Goal: Information Seeking & Learning: Check status

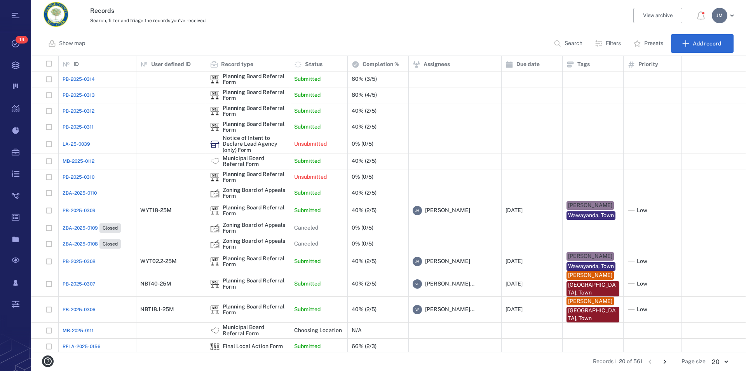
click at [608, 43] on p "Filters" at bounding box center [613, 44] width 15 height 8
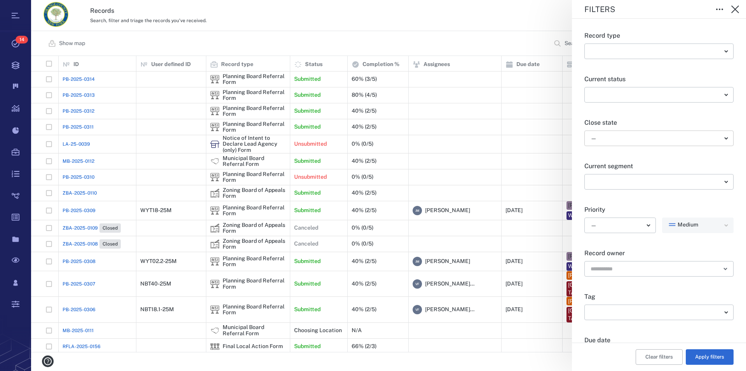
click at [607, 141] on body "Tasks 14 Records Boards Dashboard Reports Record types Guide steps Rules Form b…" at bounding box center [373, 185] width 746 height 371
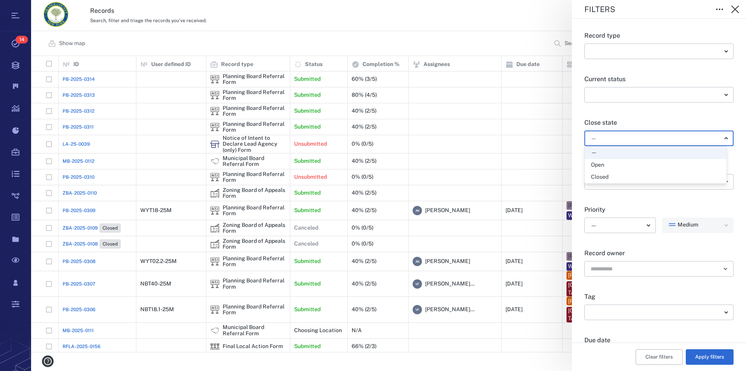
click at [607, 161] on li "Open" at bounding box center [656, 165] width 142 height 12
type input "*****"
click at [705, 355] on button "Apply filters" at bounding box center [710, 357] width 48 height 16
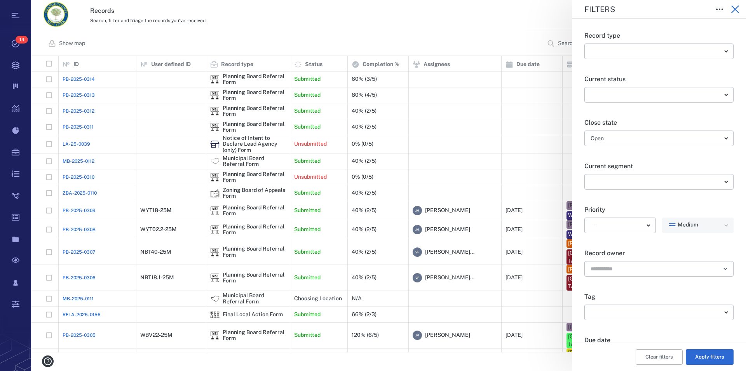
click at [734, 10] on icon "button" at bounding box center [735, 9] width 8 height 8
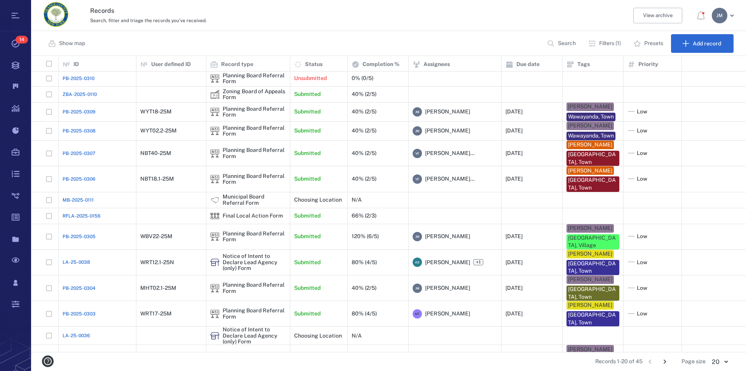
scroll to position [97, 0]
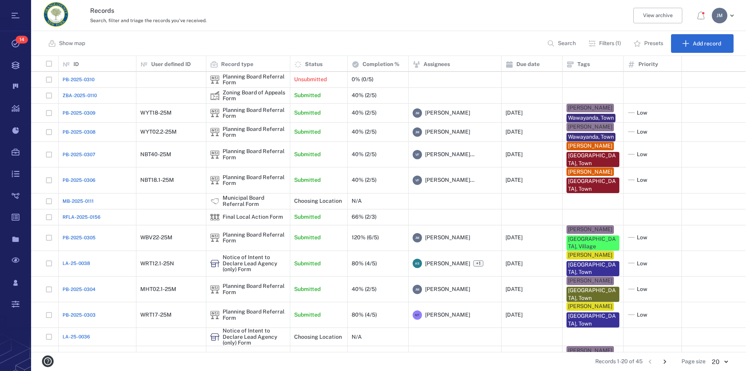
click at [665, 361] on icon "Go to next page" at bounding box center [664, 362] width 3 height 4
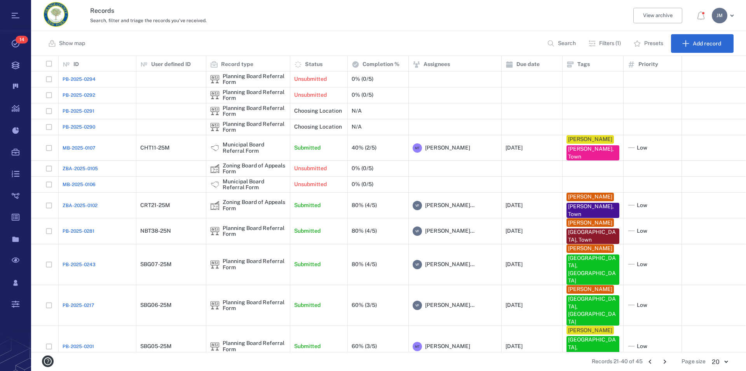
click at [665, 361] on icon "Go to next page" at bounding box center [664, 362] width 3 height 4
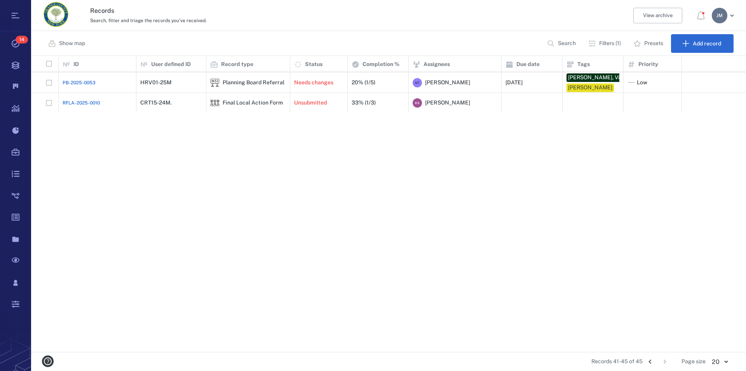
scroll to position [0, 0]
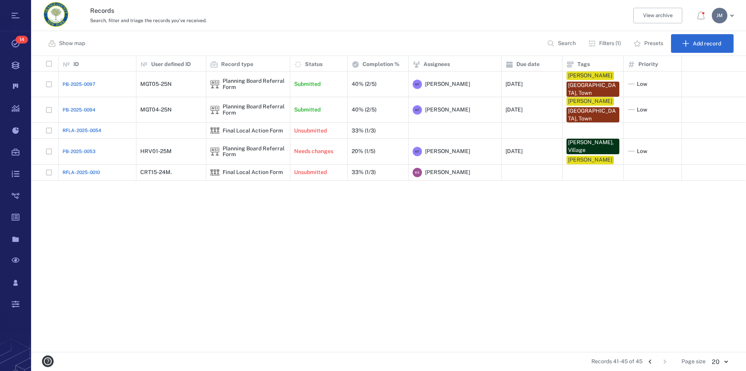
click at [650, 360] on icon "Go to previous page" at bounding box center [650, 361] width 9 height 9
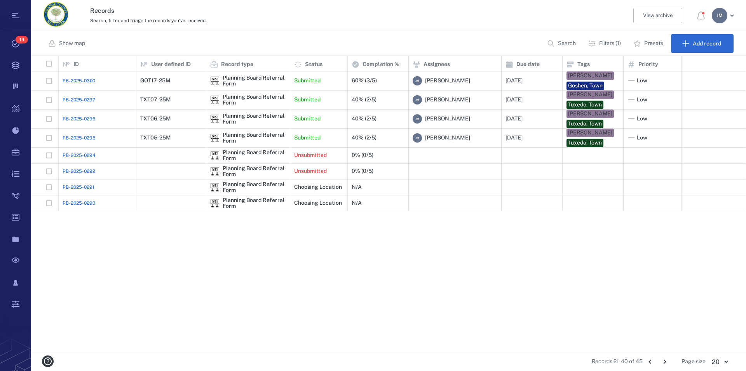
click at [666, 359] on icon "Go to next page" at bounding box center [664, 361] width 9 height 9
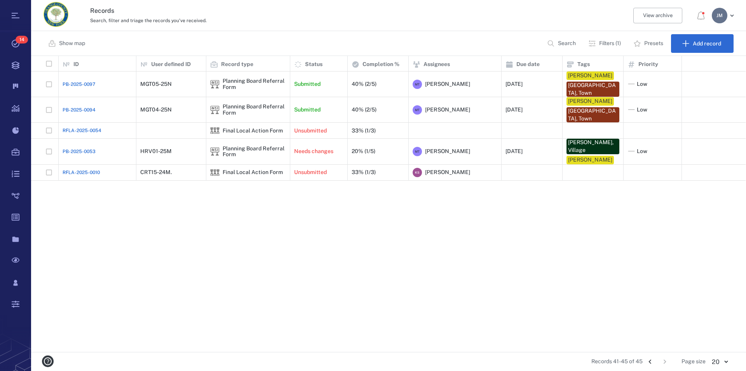
click at [651, 362] on icon "Go to previous page" at bounding box center [650, 361] width 9 height 9
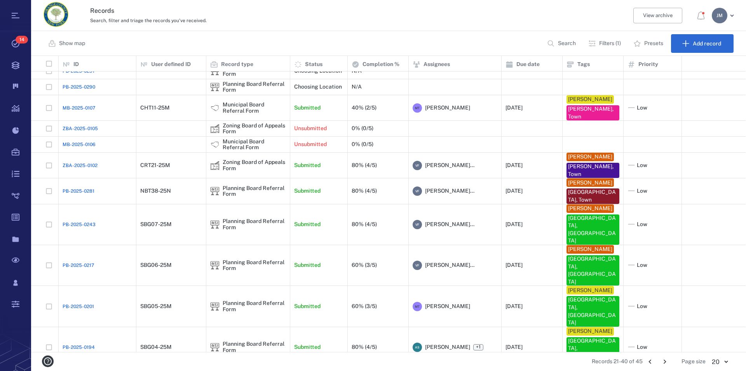
scroll to position [91, 0]
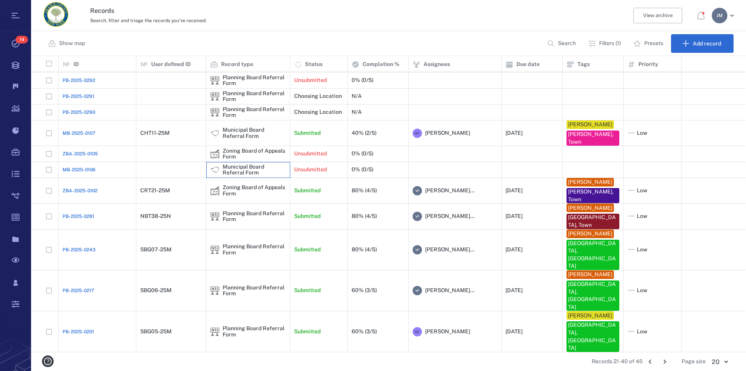
click at [235, 172] on div "Municipal Board Referral Form" at bounding box center [254, 170] width 63 height 12
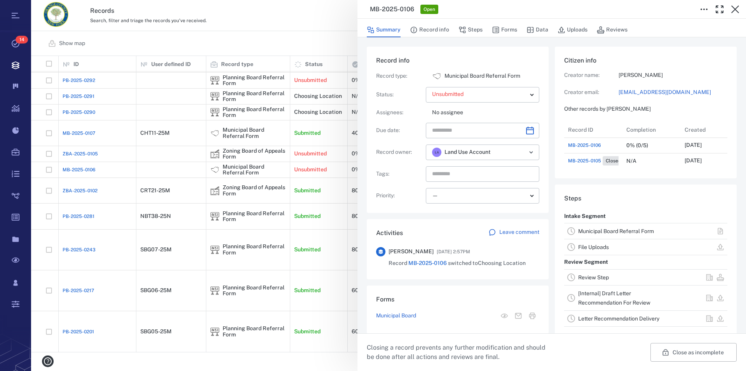
click at [579, 234] on div "Municipal Board Referral Form" at bounding box center [626, 230] width 96 height 9
click at [579, 234] on link "Municipal Board Referral Form" at bounding box center [616, 231] width 76 height 6
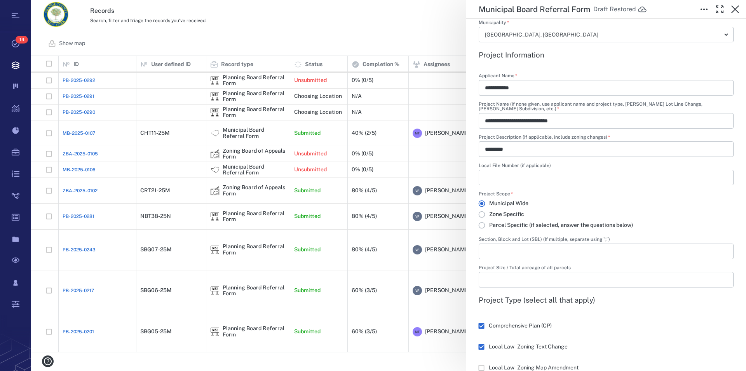
scroll to position [354, 0]
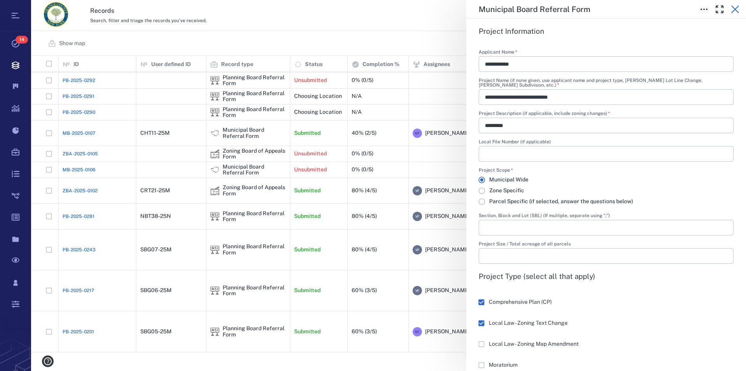
click at [731, 9] on icon "button" at bounding box center [734, 9] width 9 height 9
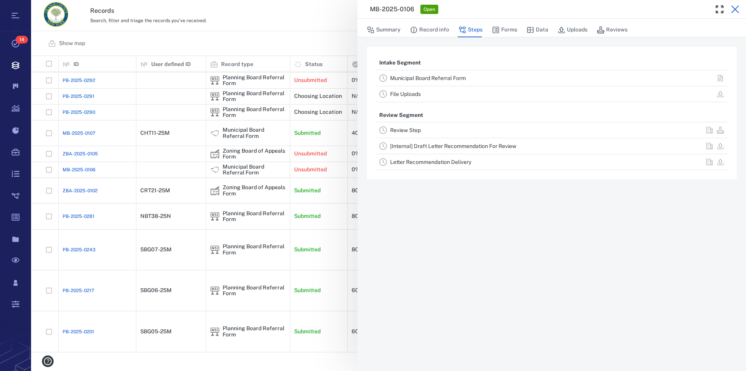
click at [734, 8] on icon "button" at bounding box center [734, 9] width 9 height 9
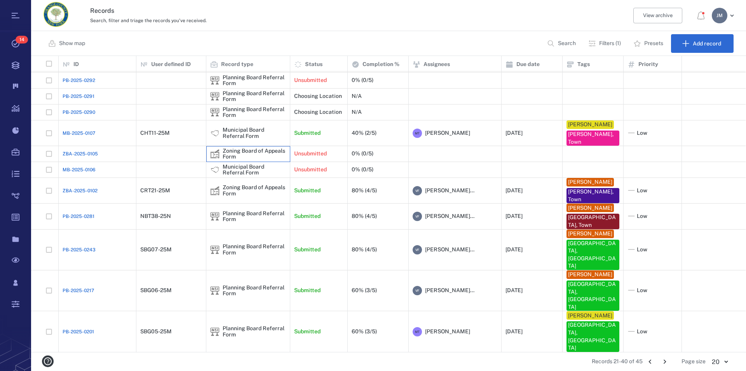
click at [236, 150] on div "Zoning Board of Appeals Form" at bounding box center [254, 154] width 63 height 12
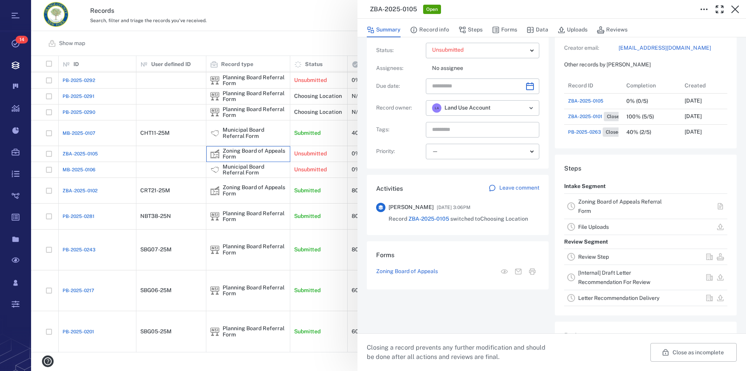
scroll to position [89, 0]
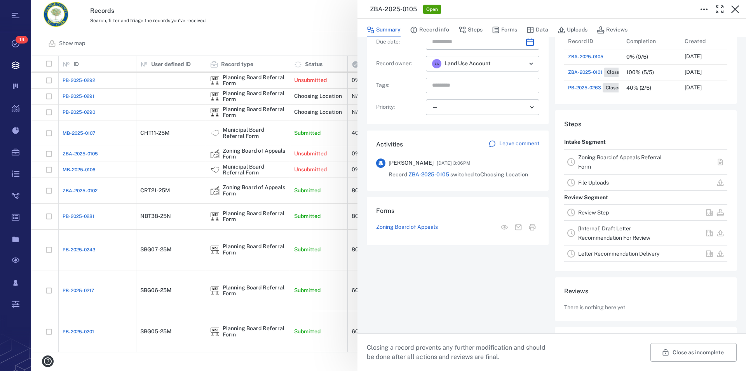
click at [591, 158] on link "Zoning Board of Appeals Referral Form" at bounding box center [620, 162] width 84 height 16
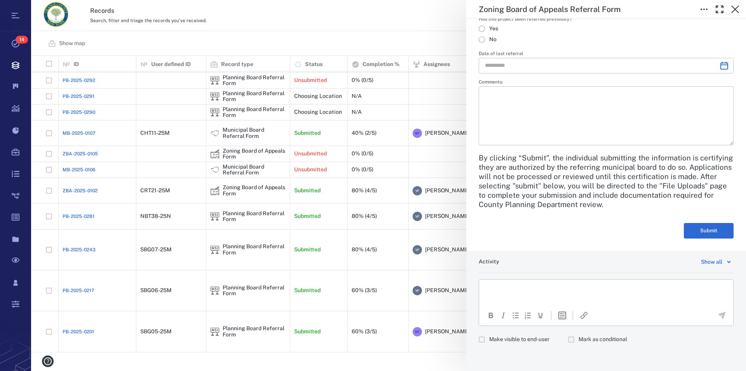
scroll to position [1116, 0]
click at [736, 8] on icon "button" at bounding box center [735, 9] width 8 height 8
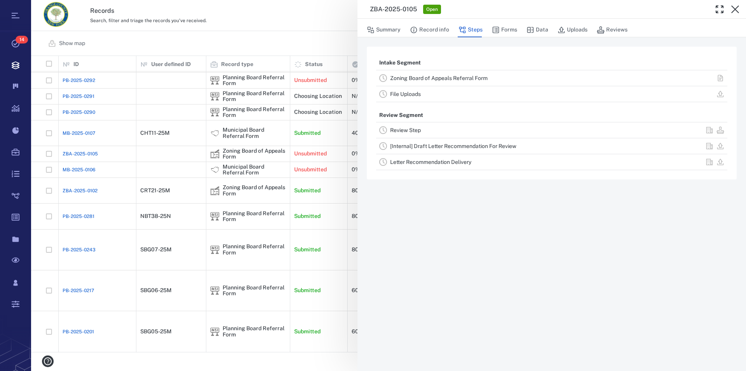
click at [417, 94] on link "File Uploads" at bounding box center [405, 94] width 31 height 6
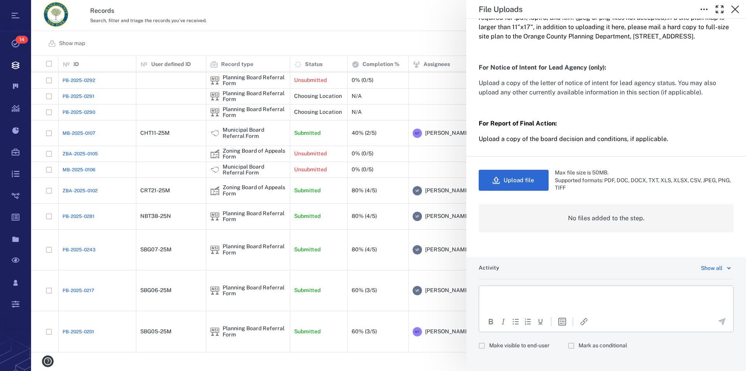
scroll to position [193, 0]
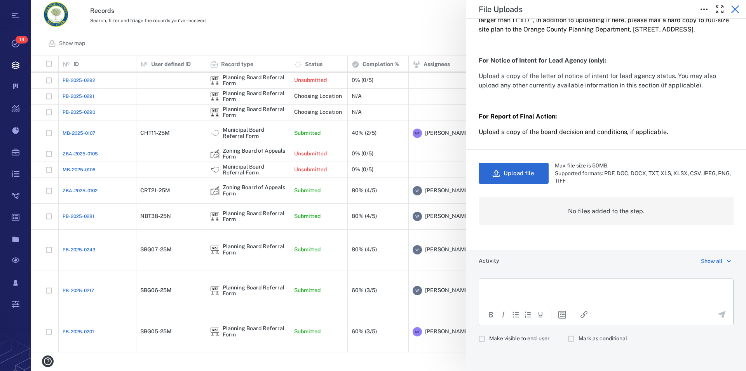
click at [735, 8] on icon "button" at bounding box center [734, 9] width 9 height 9
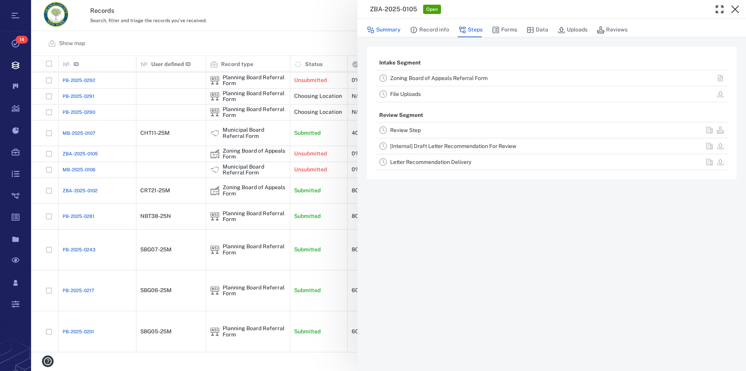
click at [383, 34] on button "Summary" at bounding box center [384, 30] width 34 height 15
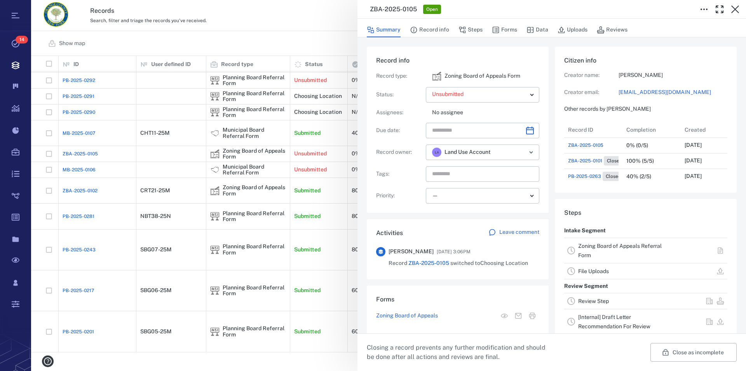
scroll to position [7, 7]
click at [698, 351] on button "Close as incomplete" at bounding box center [693, 352] width 86 height 19
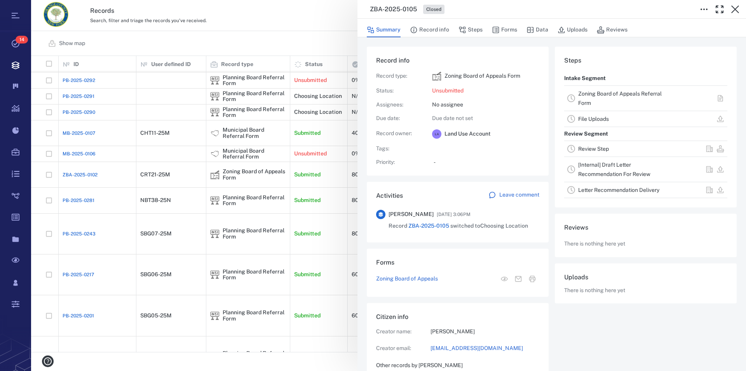
scroll to position [404, 146]
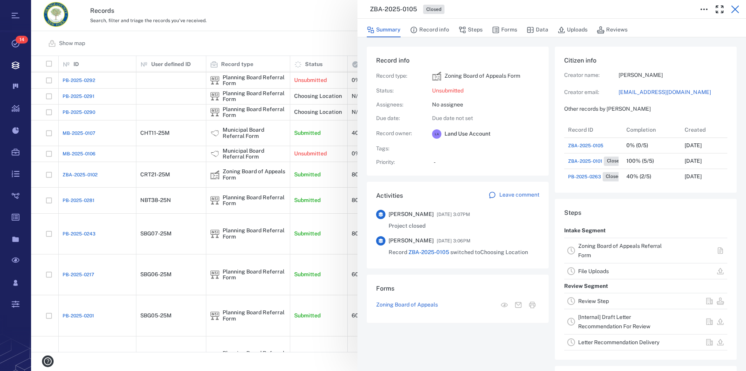
click at [734, 11] on icon "button" at bounding box center [735, 9] width 8 height 8
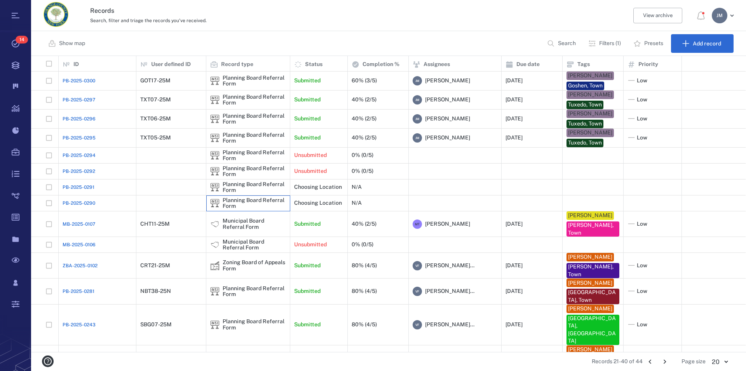
click at [229, 202] on div "Planning Board Referral Form" at bounding box center [254, 203] width 63 height 12
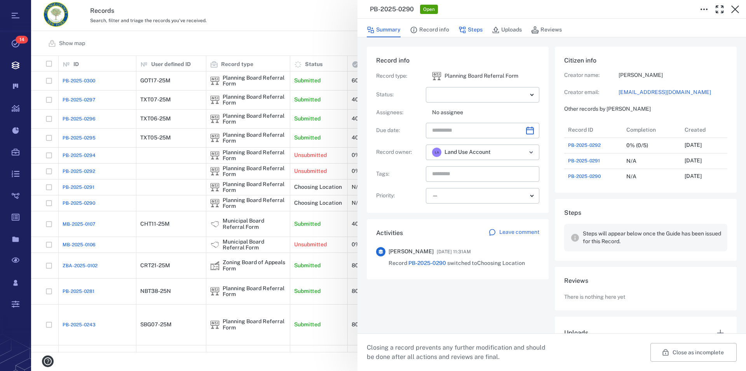
click at [471, 29] on button "Steps" at bounding box center [470, 30] width 24 height 15
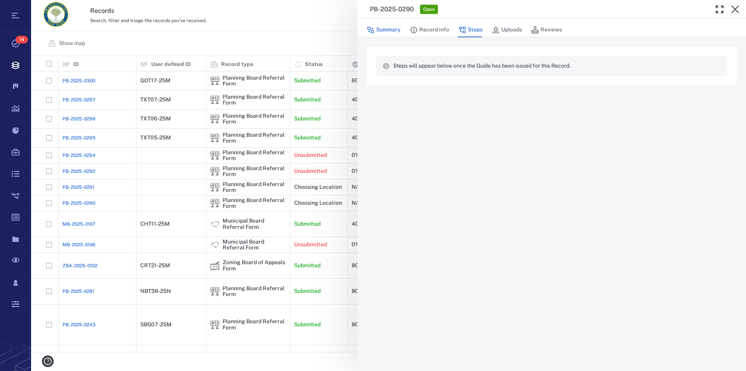
click at [391, 28] on button "Summary" at bounding box center [384, 30] width 34 height 15
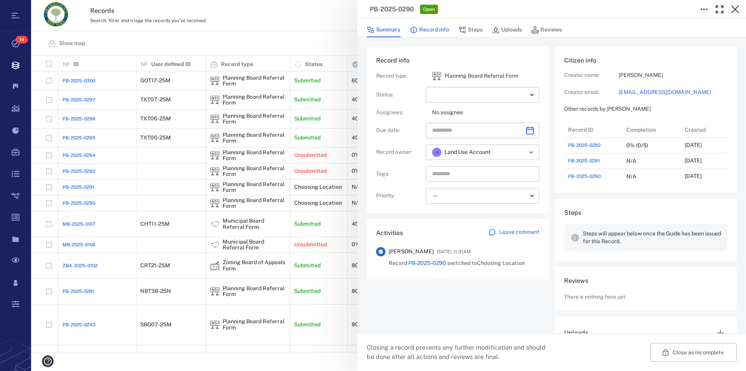
scroll to position [7, 7]
click at [443, 29] on button "Record info" at bounding box center [429, 30] width 39 height 15
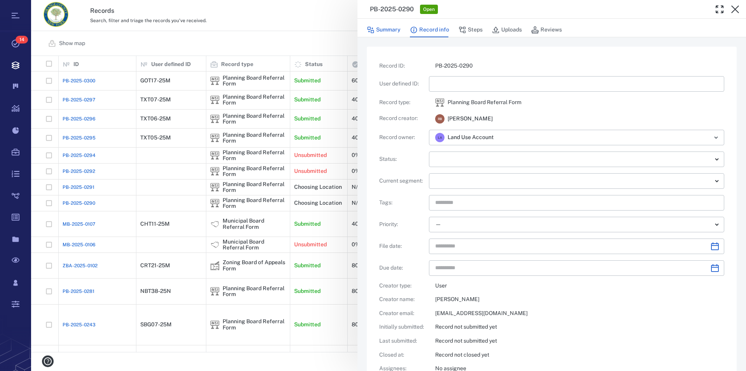
click at [387, 28] on button "Summary" at bounding box center [384, 30] width 34 height 15
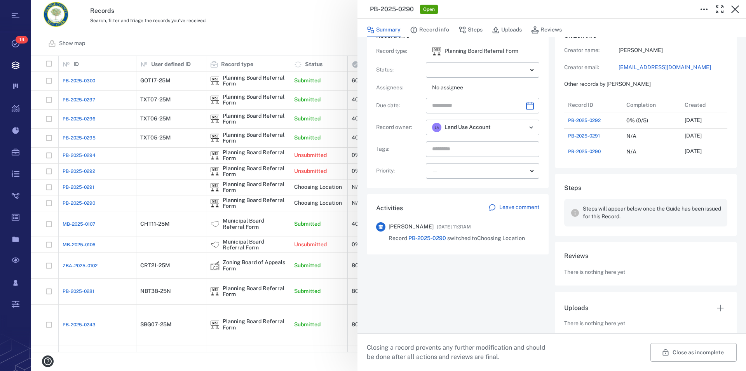
scroll to position [34, 0]
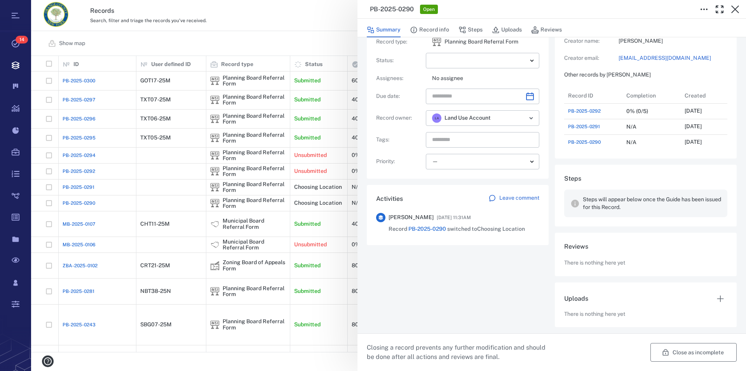
click at [685, 353] on button "Close as incomplete" at bounding box center [693, 352] width 86 height 19
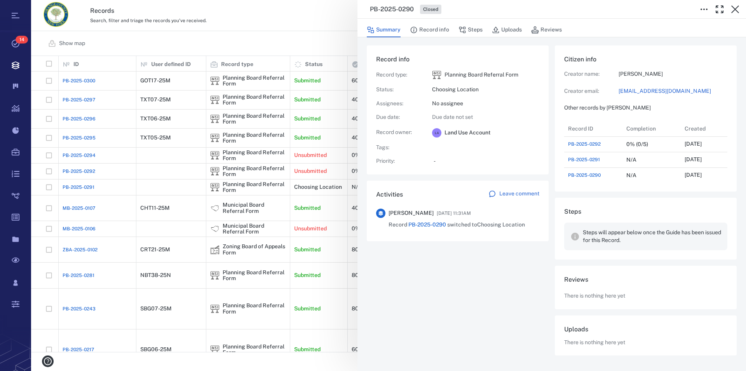
scroll to position [2, 0]
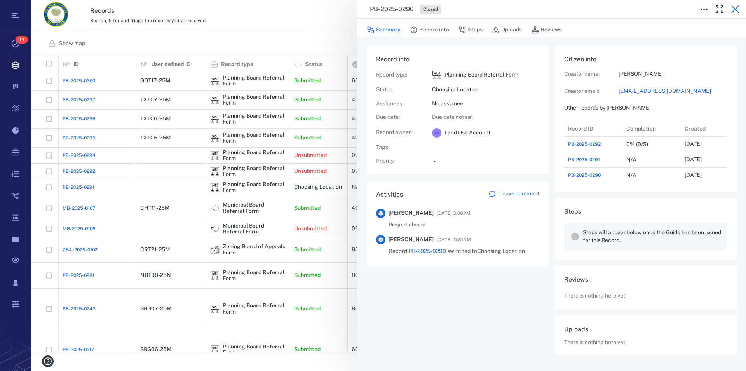
click at [736, 10] on icon "button" at bounding box center [734, 9] width 9 height 9
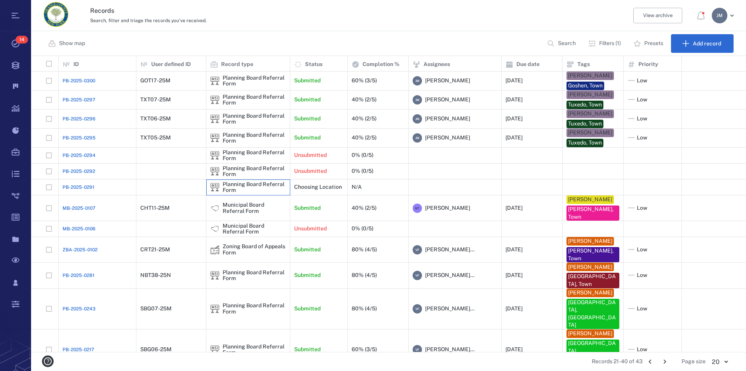
click at [251, 186] on div "Planning Board Referral Form" at bounding box center [254, 187] width 63 height 12
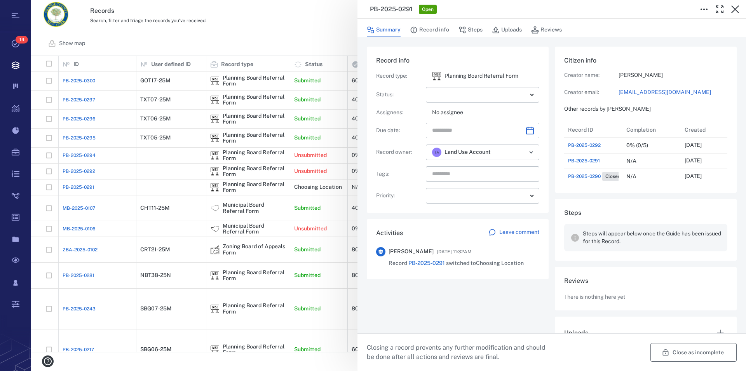
click at [700, 352] on button "Close as incomplete" at bounding box center [693, 352] width 86 height 19
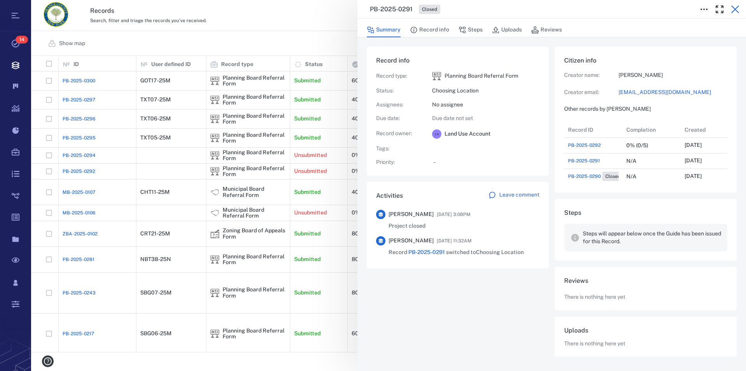
click at [735, 12] on icon "button" at bounding box center [734, 9] width 9 height 9
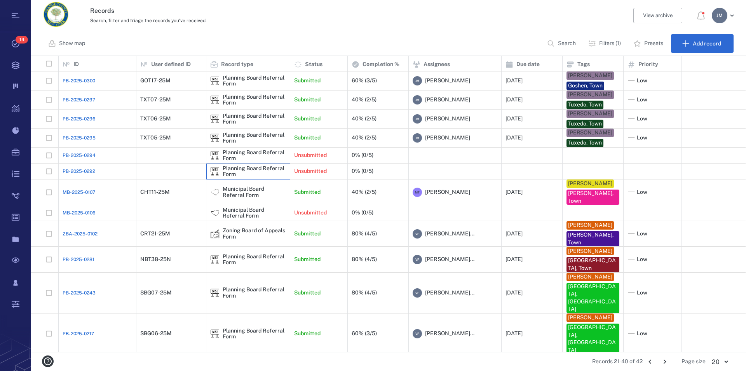
click at [233, 172] on div "Planning Board Referral Form" at bounding box center [254, 171] width 63 height 12
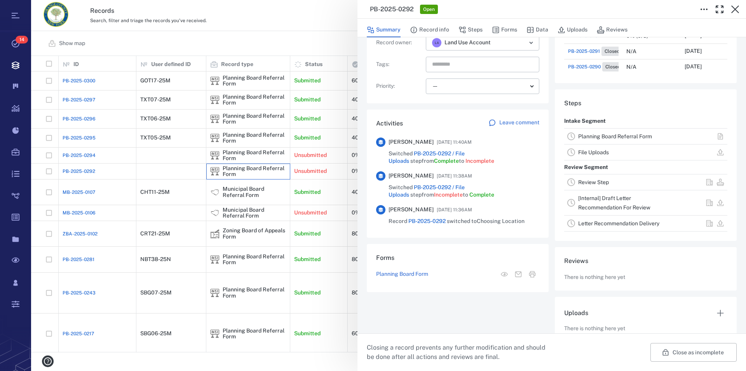
scroll to position [124, 0]
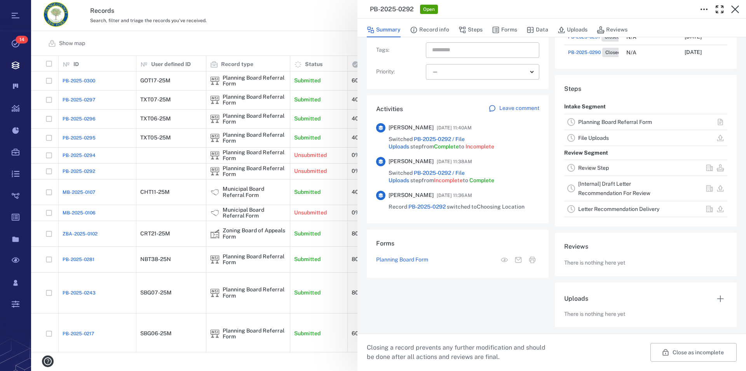
click at [623, 124] on link "Planning Board Referral Form" at bounding box center [615, 122] width 74 height 6
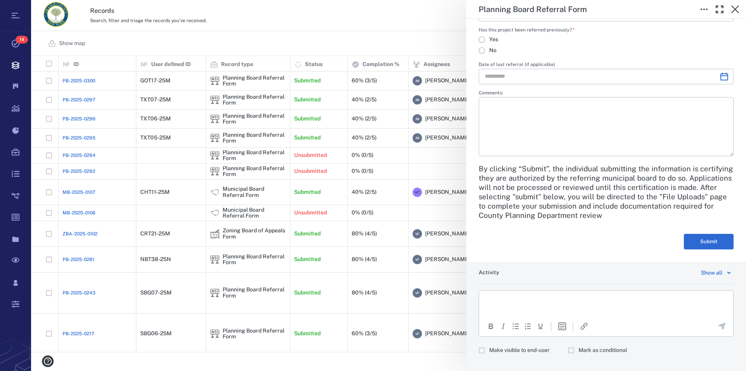
scroll to position [1684, 0]
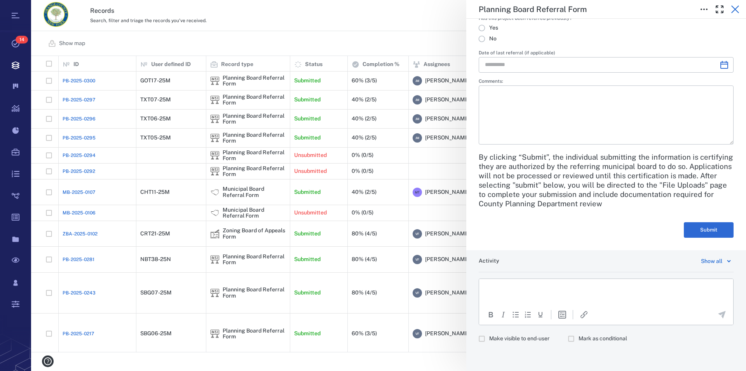
click at [732, 10] on icon "button" at bounding box center [734, 9] width 9 height 9
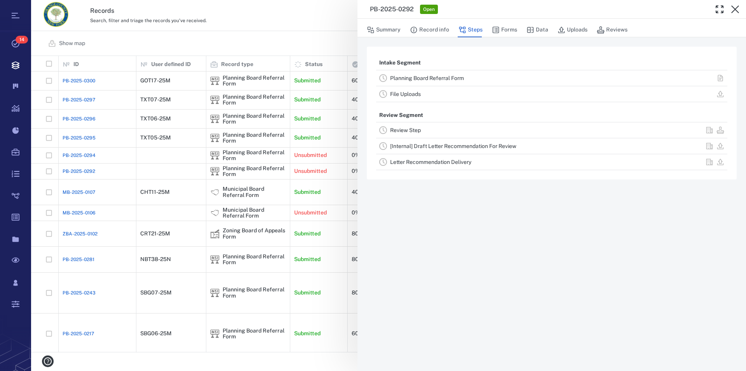
click at [414, 94] on link "File Uploads" at bounding box center [405, 94] width 31 height 6
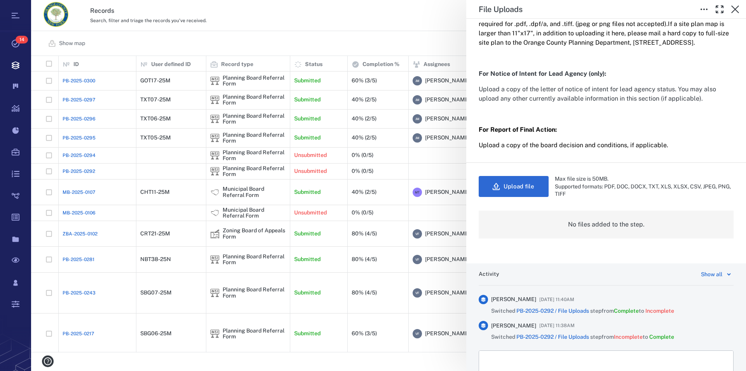
scroll to position [177, 0]
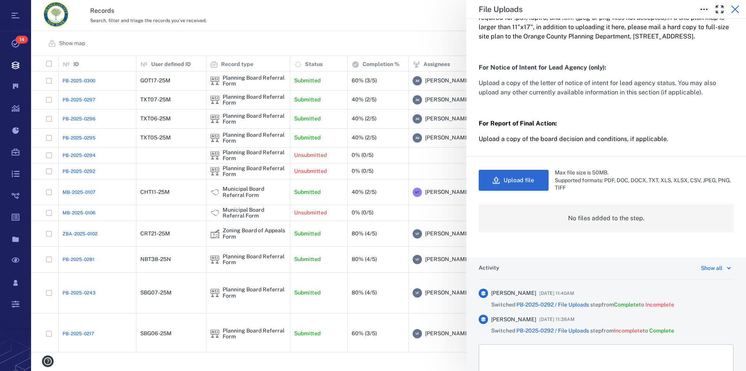
click at [735, 9] on icon "button" at bounding box center [735, 9] width 8 height 8
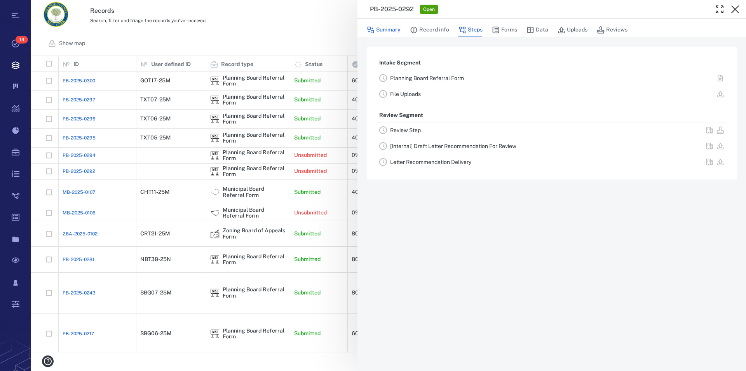
click at [388, 30] on button "Summary" at bounding box center [384, 30] width 34 height 15
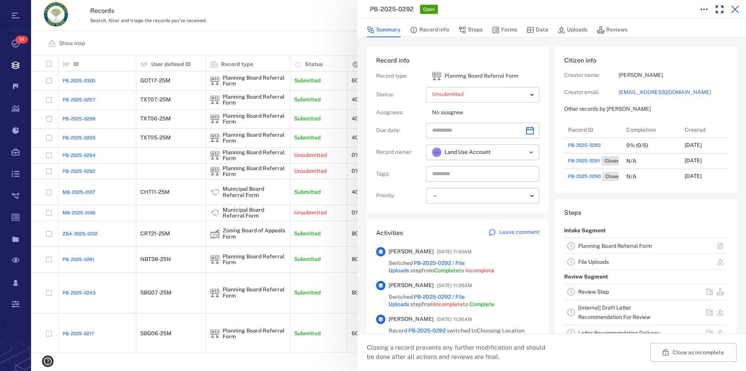
click at [739, 7] on icon "button" at bounding box center [734, 9] width 9 height 9
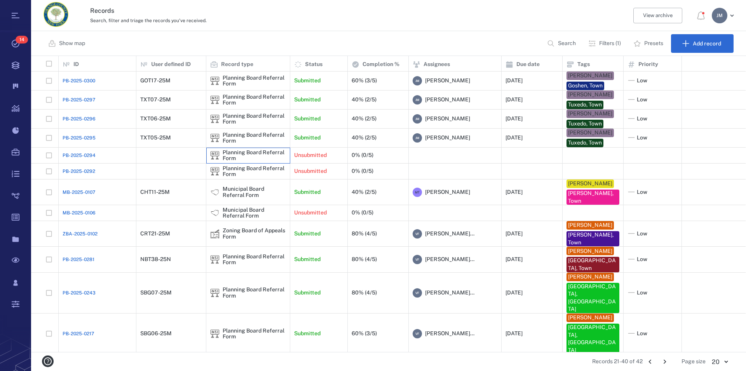
click at [237, 155] on div "Planning Board Referral Form" at bounding box center [254, 156] width 63 height 12
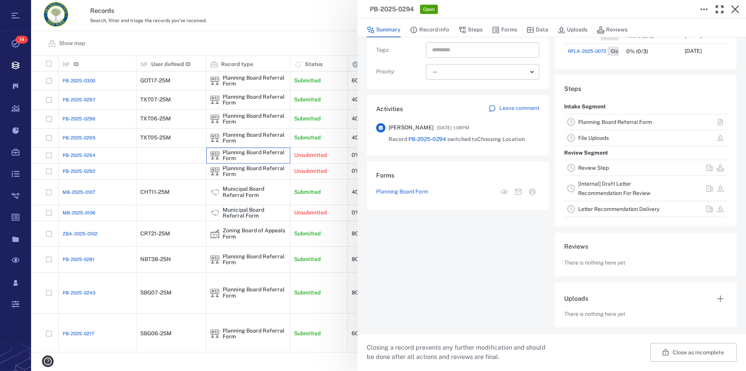
scroll to position [35, 0]
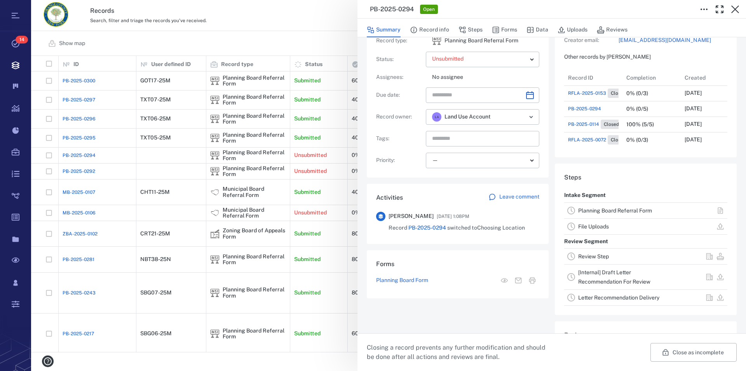
click at [584, 210] on link "Planning Board Referral Form" at bounding box center [615, 210] width 74 height 6
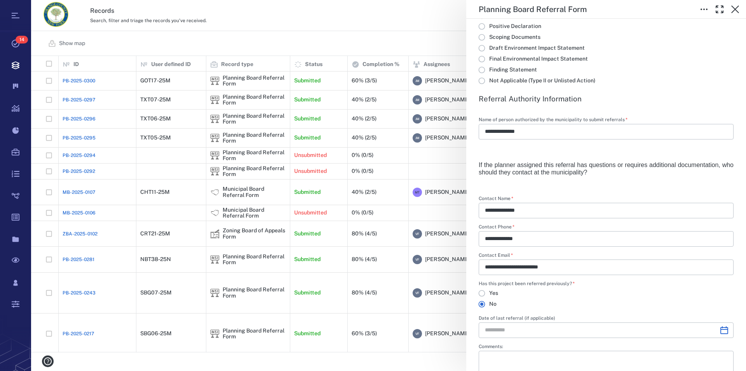
scroll to position [1594, 0]
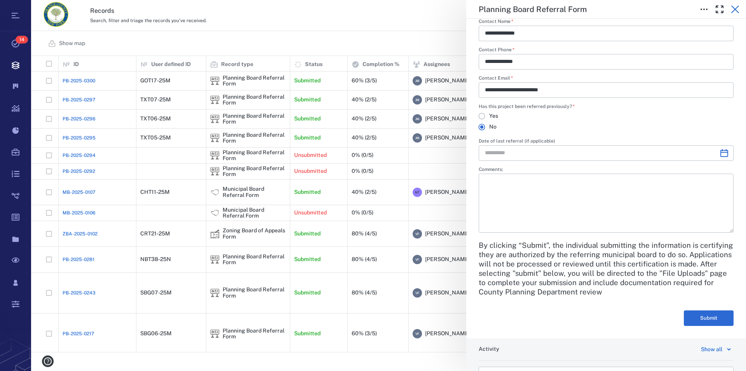
click at [733, 9] on icon "button" at bounding box center [734, 9] width 9 height 9
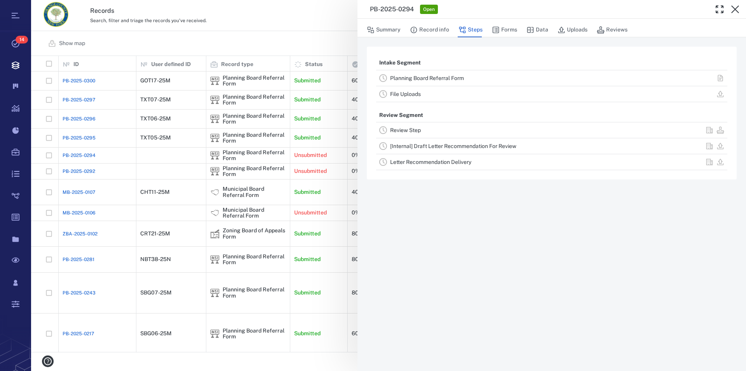
click at [419, 92] on link "File Uploads" at bounding box center [405, 94] width 31 height 6
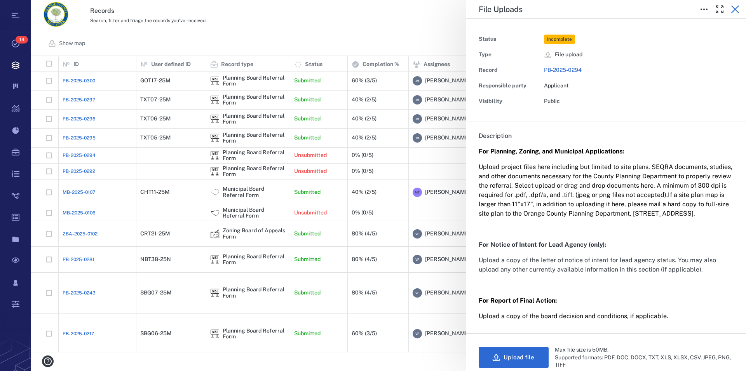
click at [736, 7] on icon "button" at bounding box center [734, 9] width 9 height 9
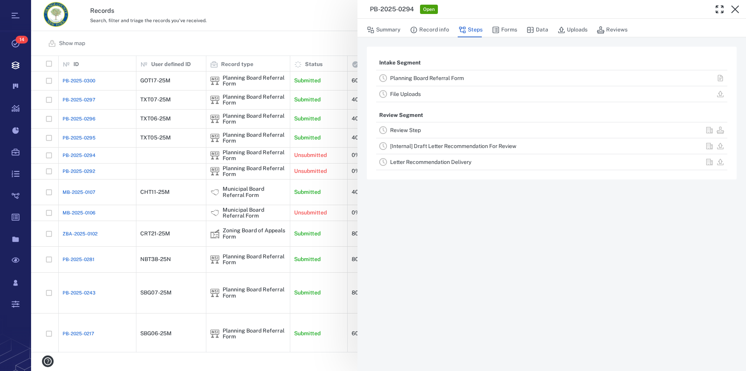
click at [736, 7] on icon "button" at bounding box center [734, 9] width 9 height 9
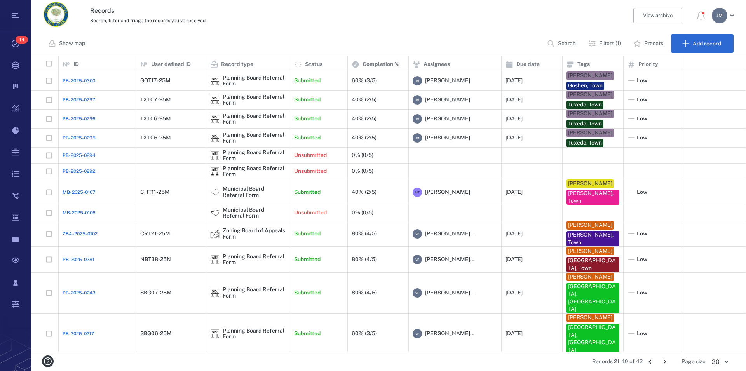
click at [648, 361] on icon "Go to previous page" at bounding box center [650, 361] width 9 height 9
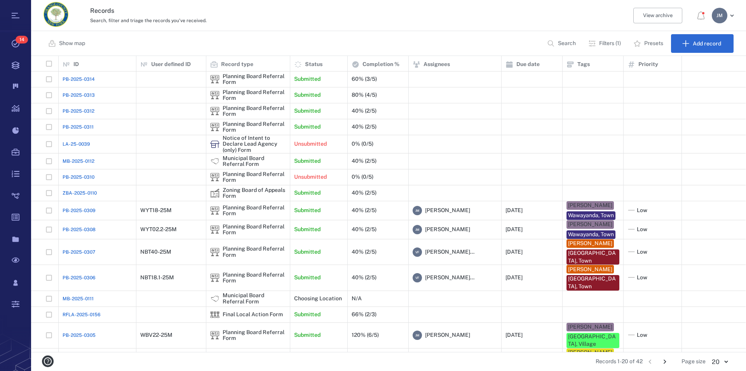
scroll to position [97, 0]
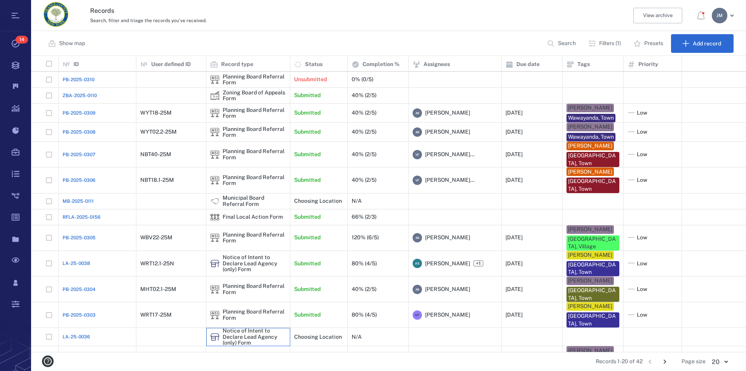
click at [232, 328] on div "Notice of Intent to Declare Lead Agency (only) Form" at bounding box center [254, 337] width 63 height 18
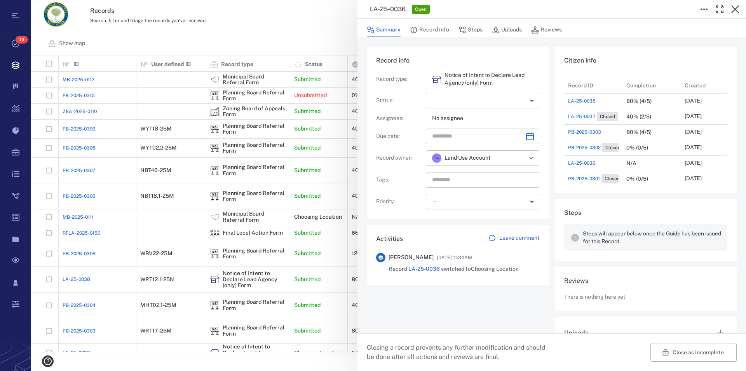
scroll to position [34, 0]
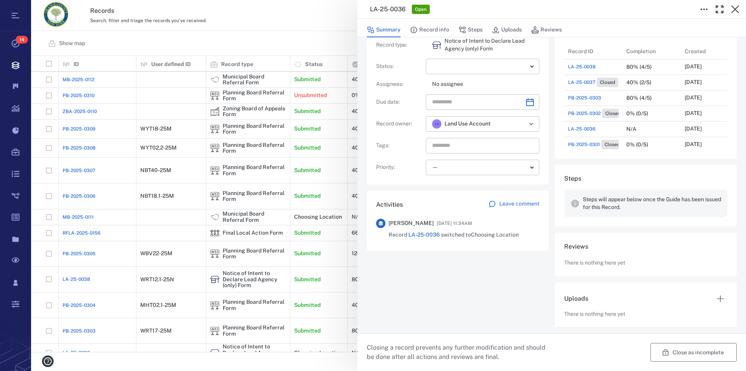
click at [684, 354] on button "Close as incomplete" at bounding box center [693, 352] width 86 height 19
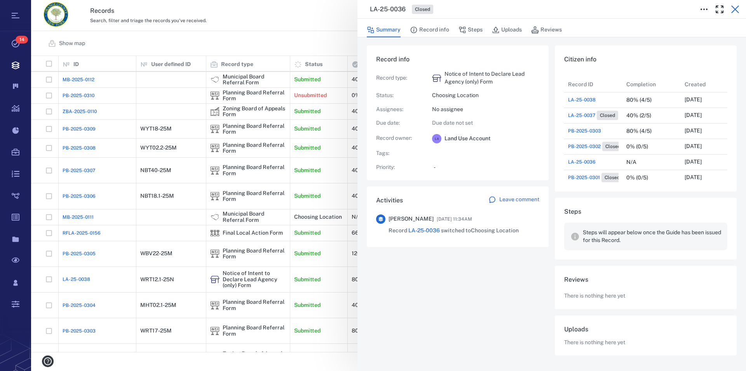
scroll to position [2, 0]
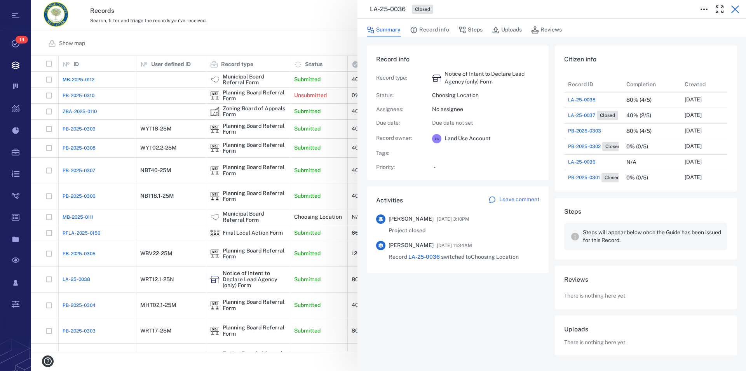
click at [736, 8] on icon "button" at bounding box center [734, 9] width 9 height 9
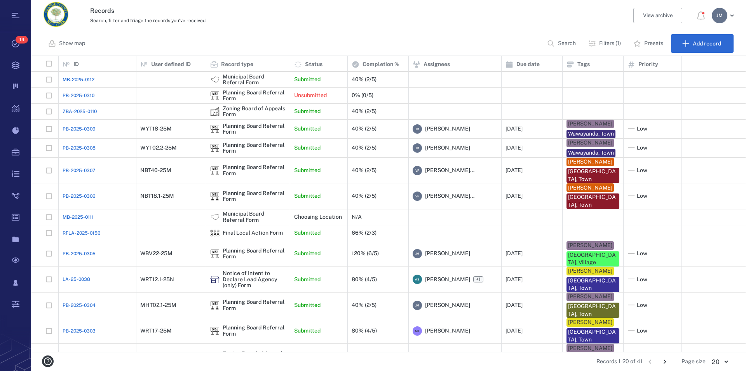
click at [664, 361] on icon "Go to next page" at bounding box center [664, 361] width 9 height 9
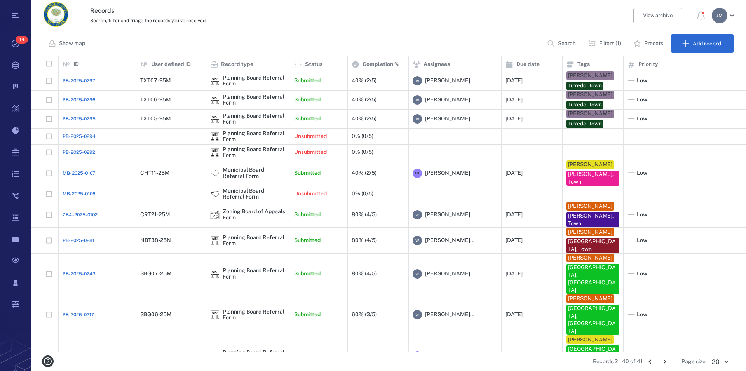
click at [649, 361] on icon "Go to previous page" at bounding box center [650, 361] width 9 height 9
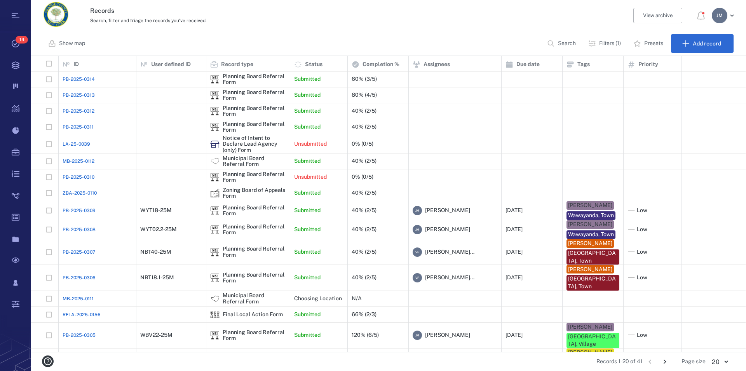
scroll to position [98, 0]
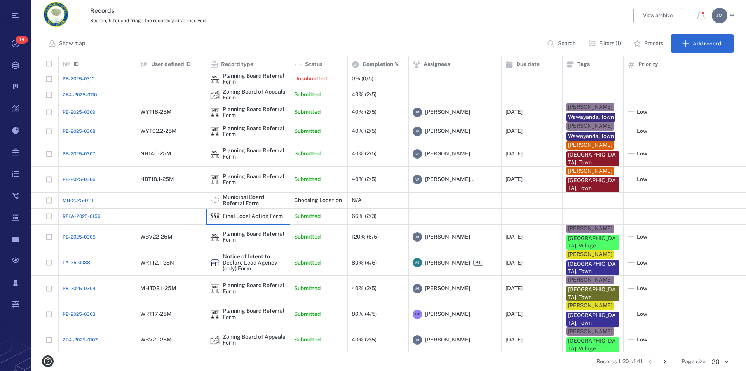
click at [246, 217] on div "Final Local Action Form" at bounding box center [253, 216] width 60 height 6
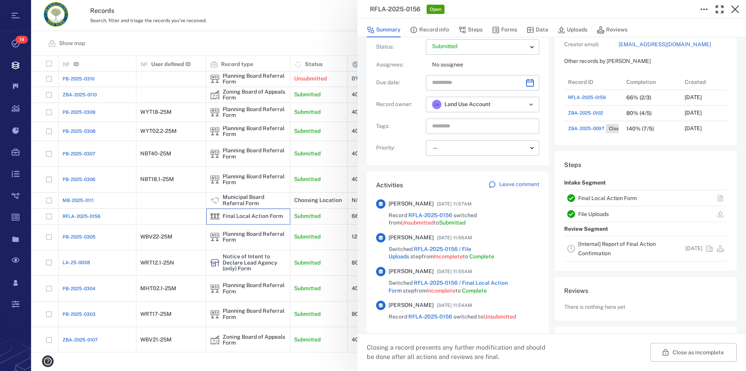
scroll to position [89, 0]
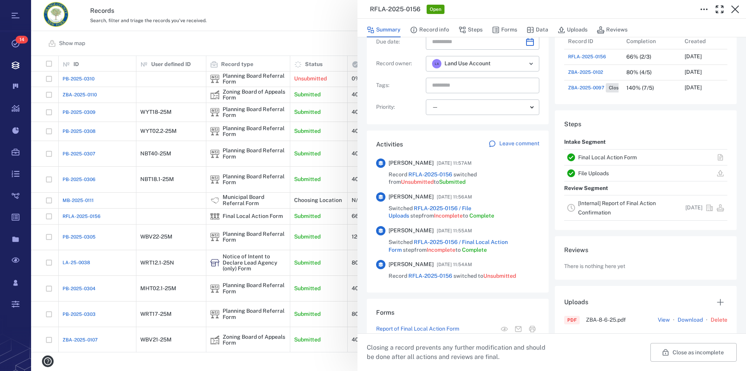
click at [624, 156] on link "Final Local Action Form" at bounding box center [607, 157] width 59 height 6
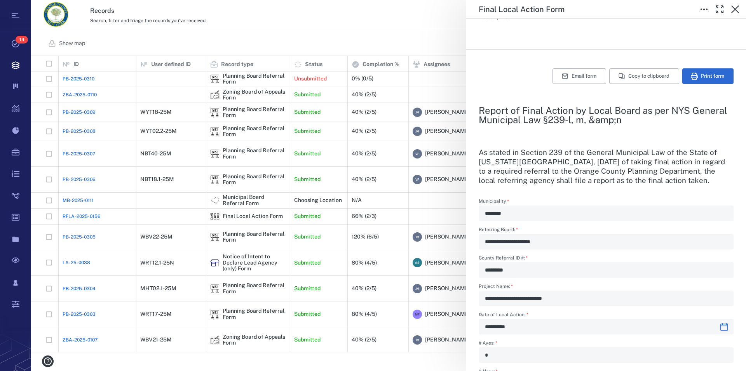
scroll to position [118, 0]
click at [736, 9] on icon "button" at bounding box center [734, 9] width 9 height 9
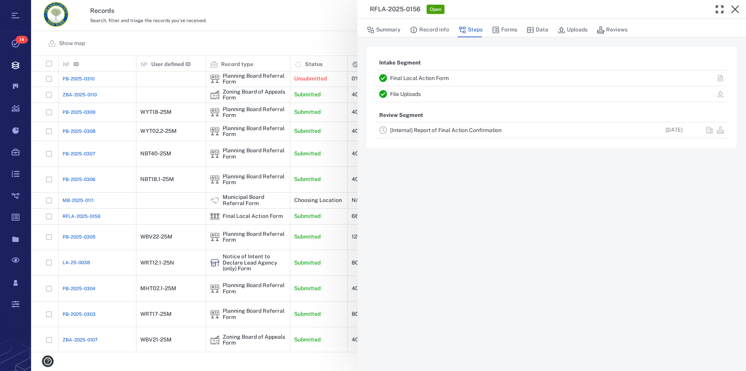
click at [417, 93] on link "File Uploads" at bounding box center [405, 94] width 31 height 6
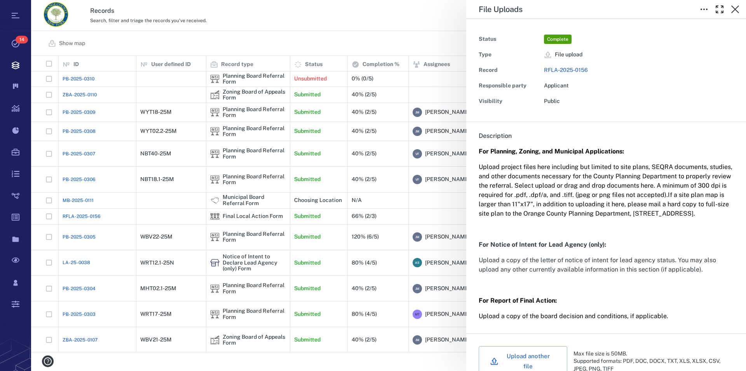
scroll to position [242, 0]
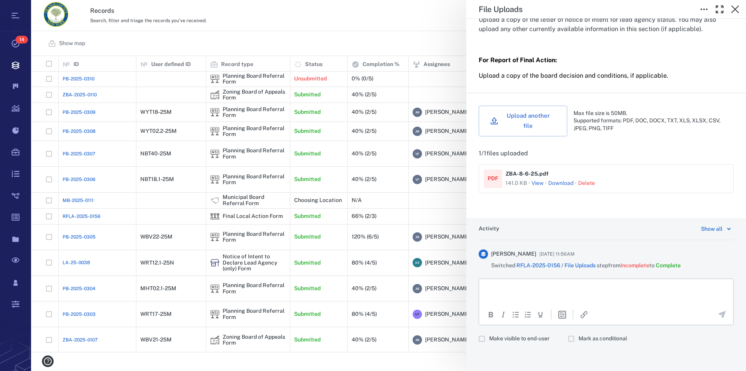
click at [540, 183] on button "View" at bounding box center [537, 183] width 12 height 8
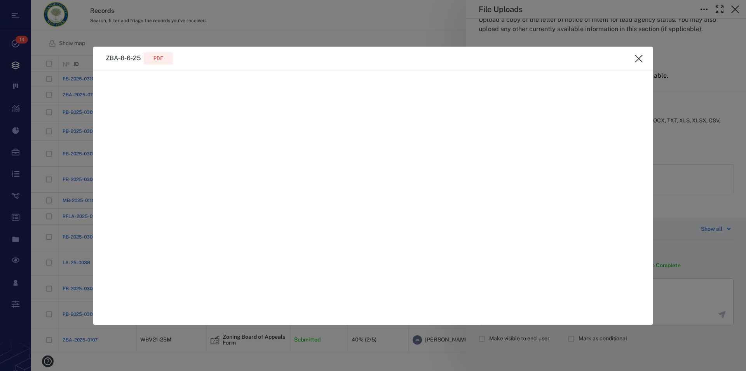
click at [639, 61] on icon "close" at bounding box center [638, 58] width 9 height 9
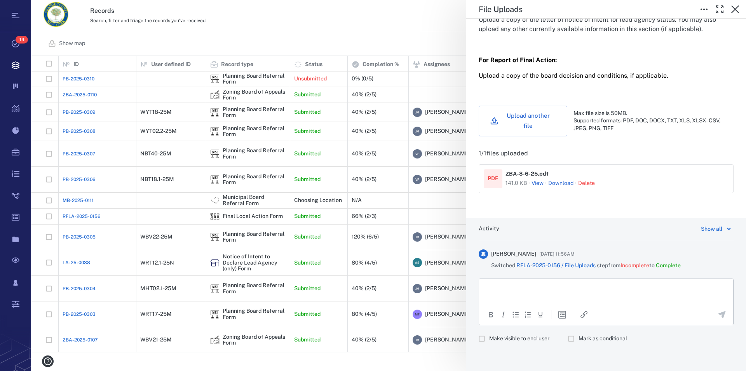
click at [564, 183] on link "Download" at bounding box center [560, 183] width 25 height 8
click at [735, 10] on icon "button" at bounding box center [735, 9] width 8 height 8
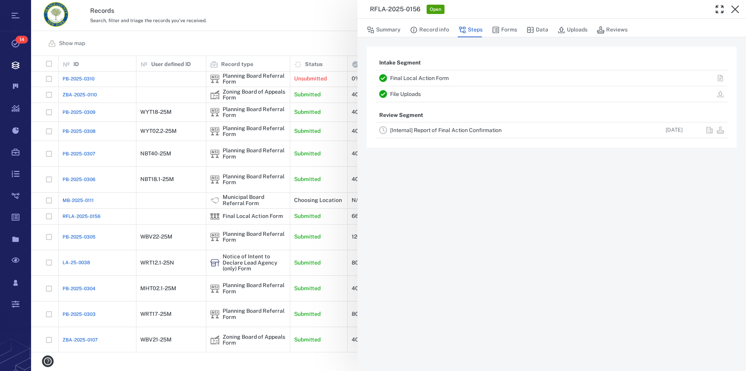
click at [419, 77] on link "Final Local Action Form" at bounding box center [419, 78] width 59 height 6
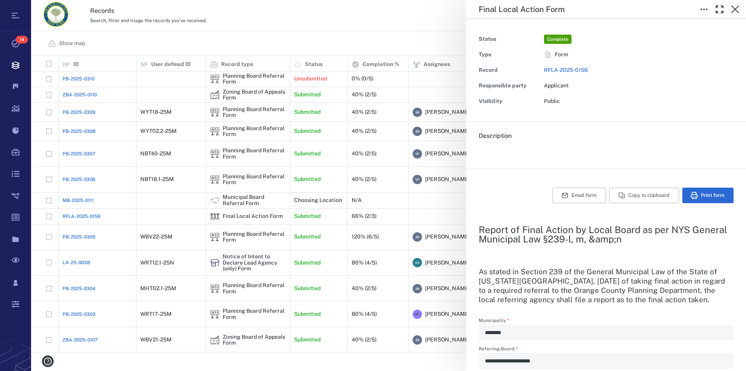
type input "**********"
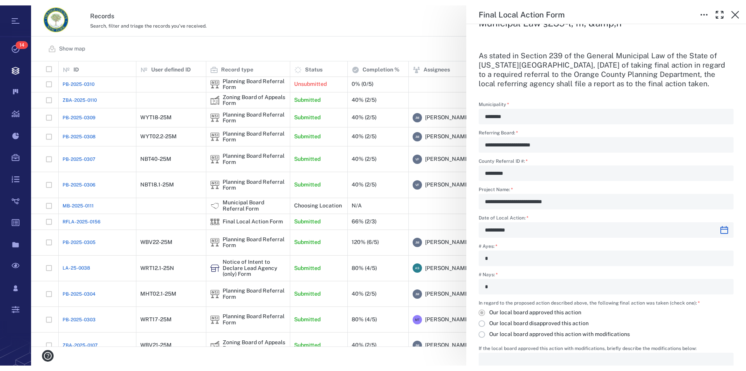
scroll to position [289, 708]
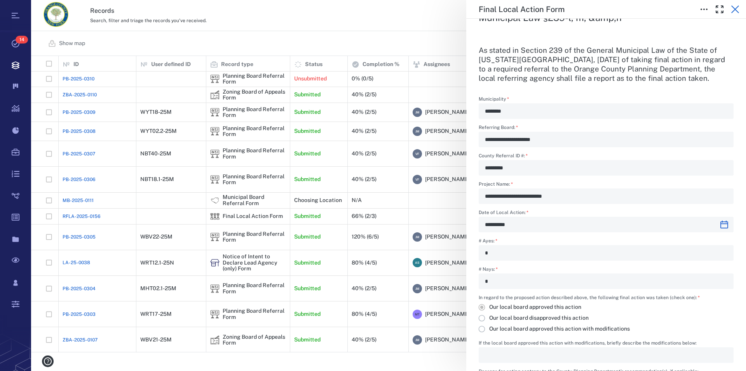
click at [738, 10] on icon "button" at bounding box center [734, 9] width 9 height 9
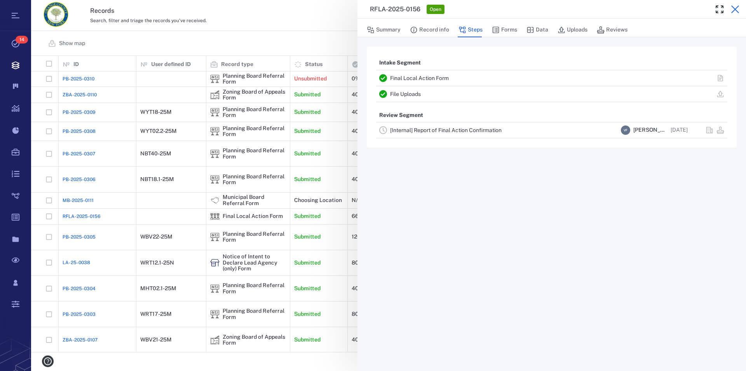
click at [738, 11] on icon "button" at bounding box center [734, 9] width 9 height 9
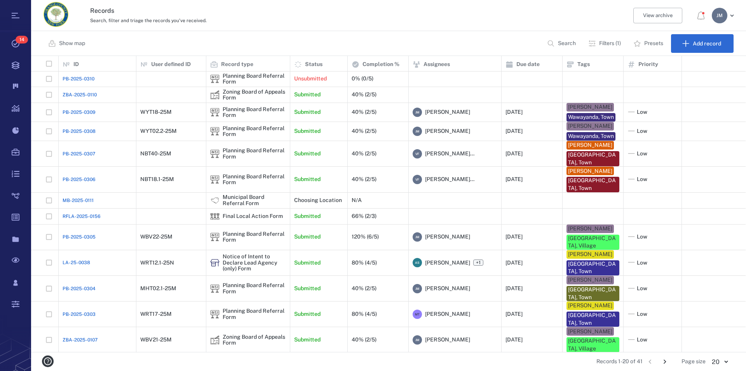
click at [667, 364] on icon "Go to next page" at bounding box center [664, 361] width 9 height 9
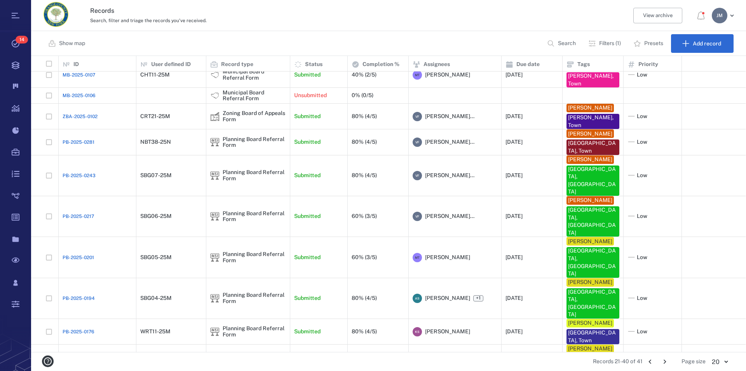
scroll to position [114, 0]
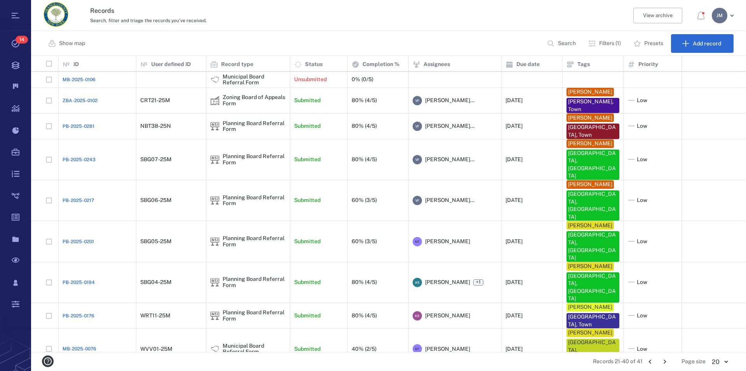
click at [651, 366] on button "Go to previous page" at bounding box center [650, 361] width 12 height 12
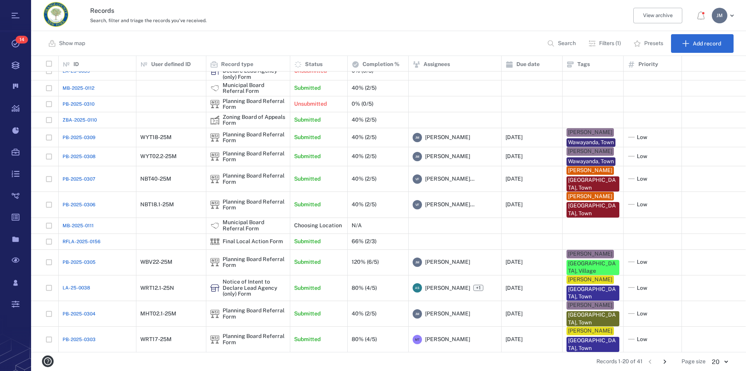
scroll to position [73, 0]
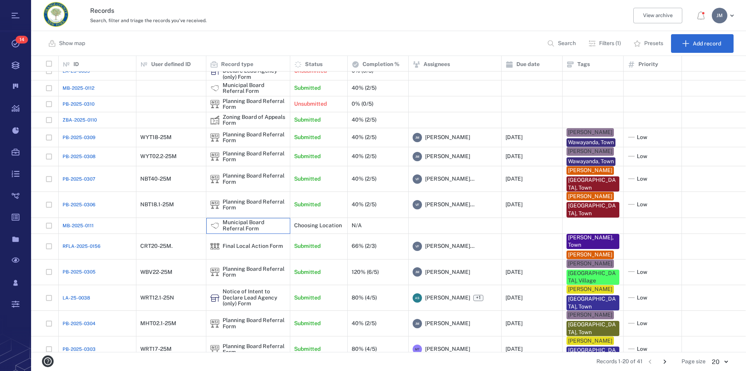
click at [233, 223] on div "Municipal Board Referral Form" at bounding box center [254, 225] width 63 height 12
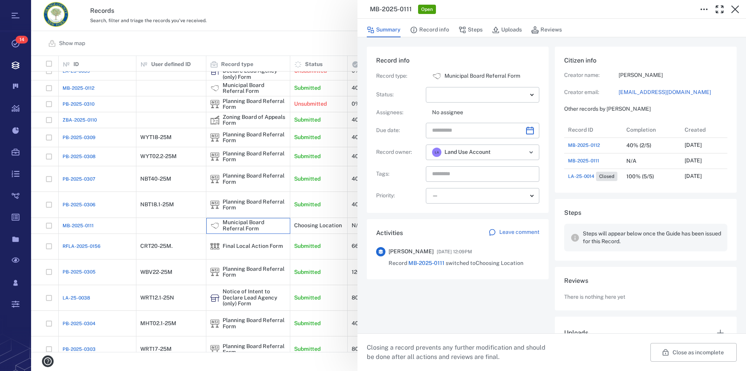
scroll to position [404, 147]
click at [737, 5] on icon "button" at bounding box center [734, 9] width 9 height 9
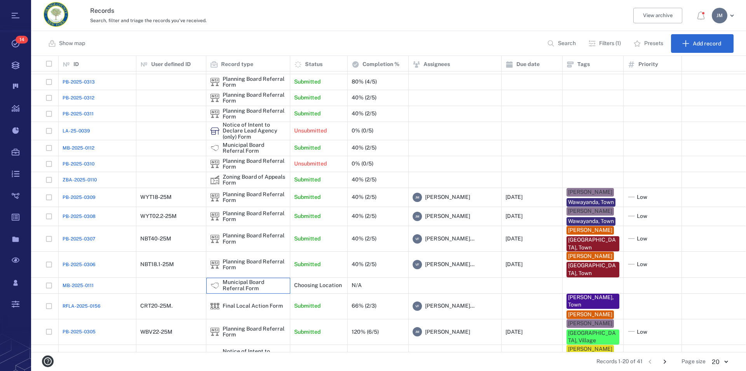
scroll to position [108, 0]
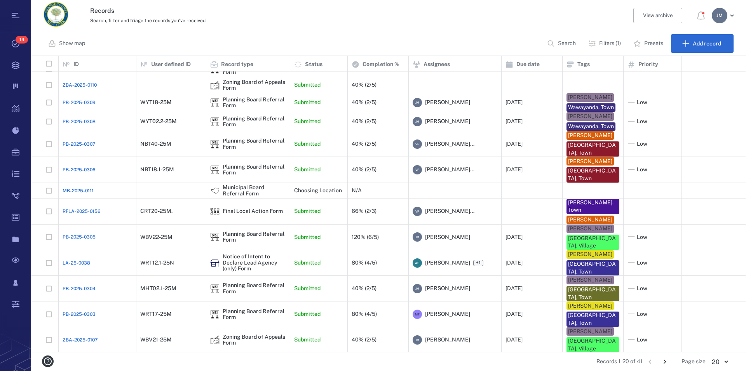
click at [663, 359] on icon "Go to next page" at bounding box center [664, 361] width 9 height 9
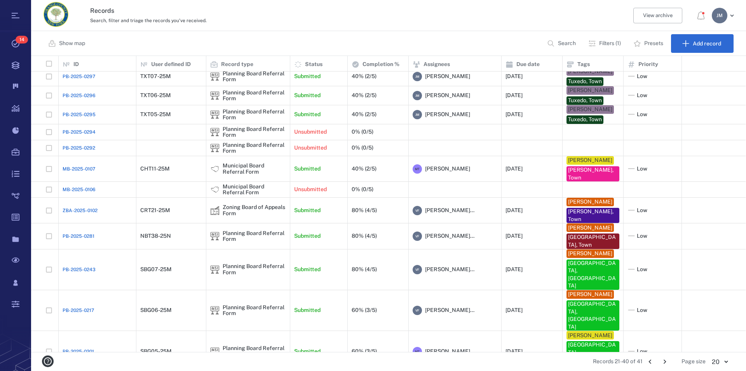
scroll to position [0, 0]
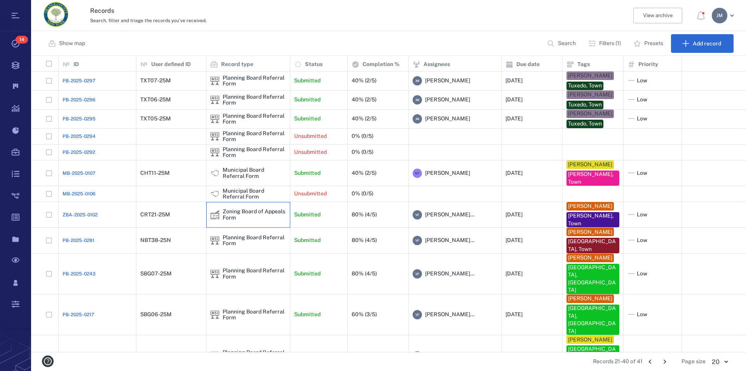
click at [247, 212] on div "Zoning Board of Appeals Form" at bounding box center [254, 215] width 63 height 12
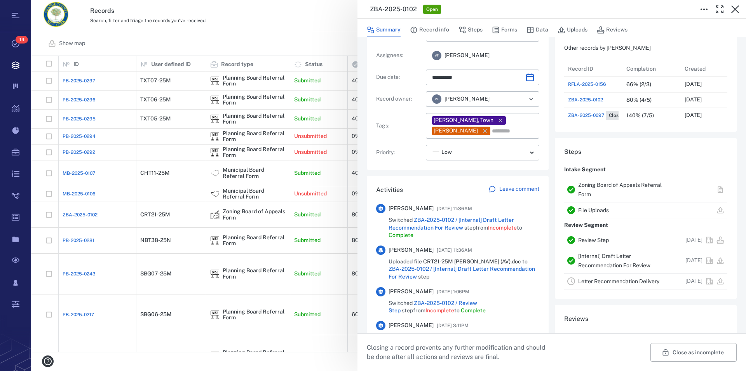
scroll to position [89, 0]
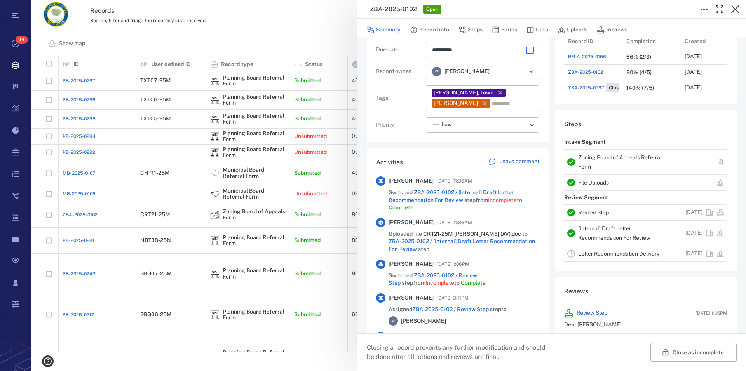
click at [602, 157] on link "Zoning Board of Appeals Referral Form" at bounding box center [620, 162] width 84 height 16
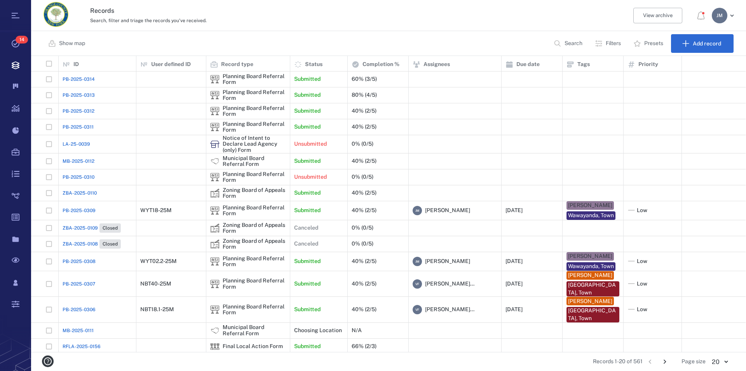
click at [569, 44] on p "Search" at bounding box center [573, 44] width 18 height 8
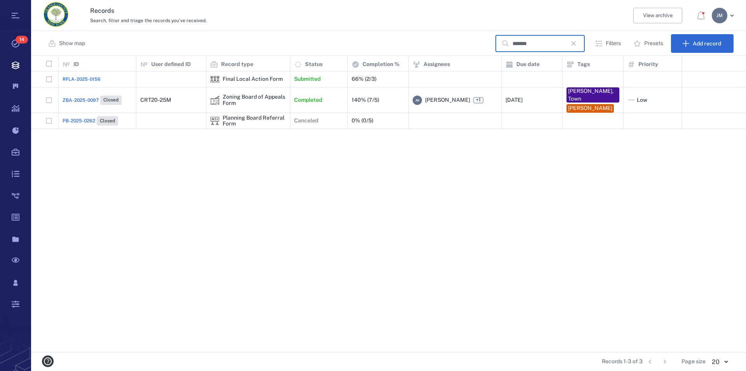
type input "*******"
click at [261, 101] on div "Zoning Board of Appeals Form" at bounding box center [254, 100] width 63 height 12
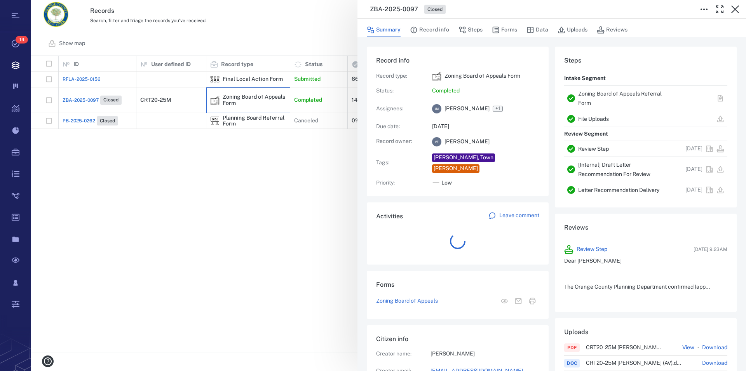
scroll to position [7, 7]
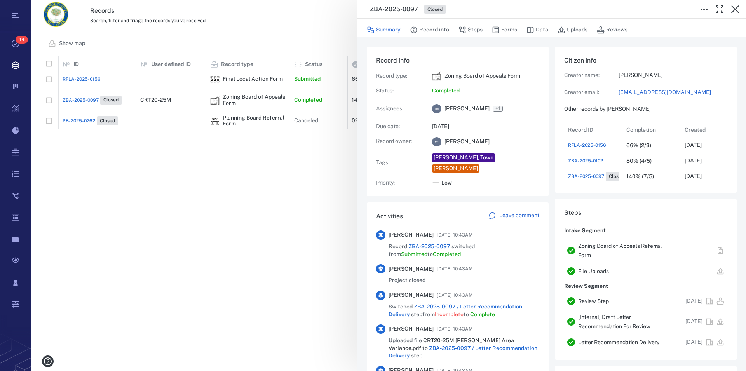
click at [625, 247] on link "Zoning Board of Appeals Referral Form" at bounding box center [620, 251] width 84 height 16
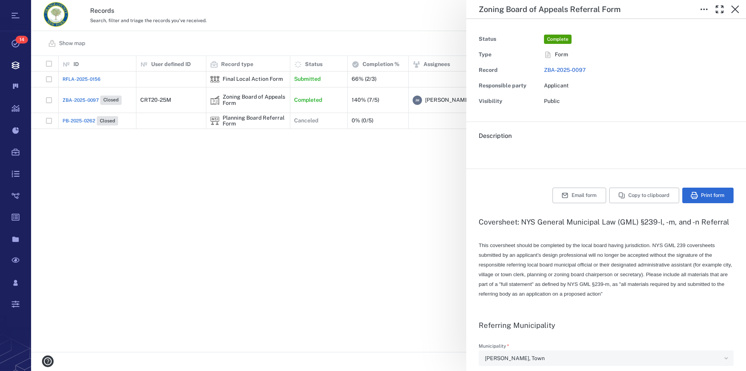
type input "**********"
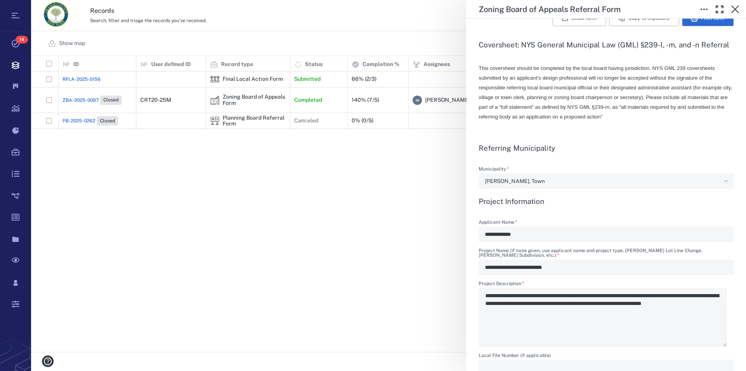
click at [236, 78] on div "**********" at bounding box center [388, 185] width 715 height 371
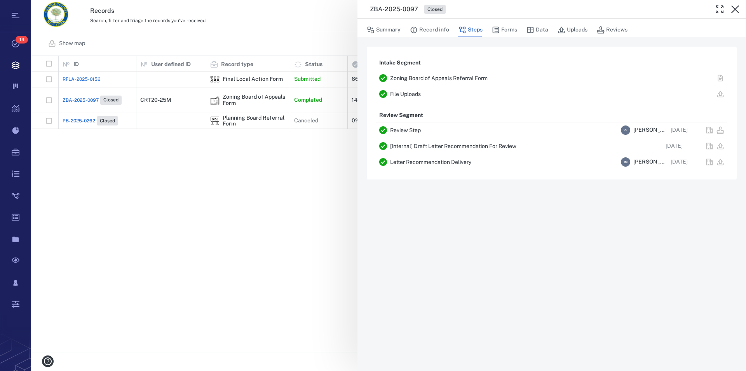
click at [236, 80] on div "ZBA-2025-0097 Closed Summary Record info Steps Forms Data Uploads Reviews Intak…" at bounding box center [388, 185] width 715 height 371
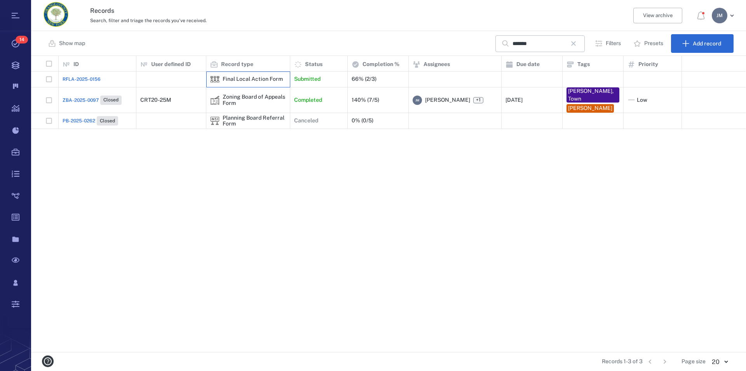
click at [236, 80] on div "Final Local Action Form" at bounding box center [253, 79] width 60 height 6
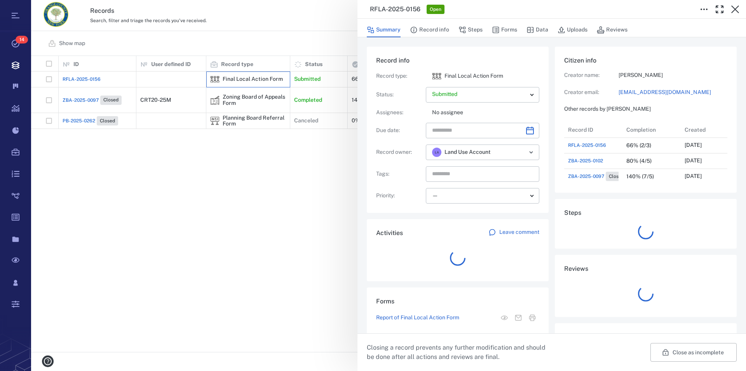
scroll to position [7, 7]
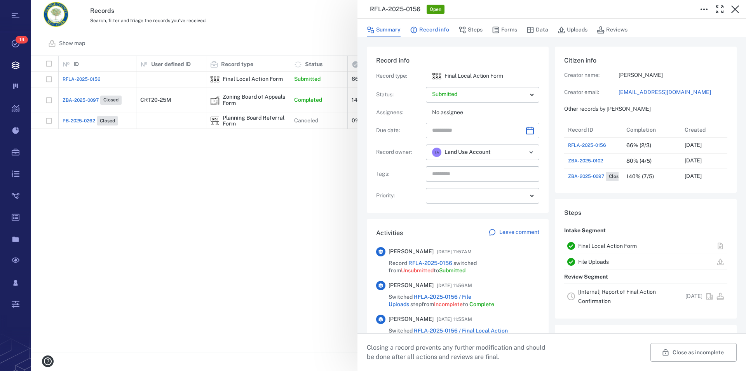
click at [431, 27] on button "Record info" at bounding box center [429, 30] width 39 height 15
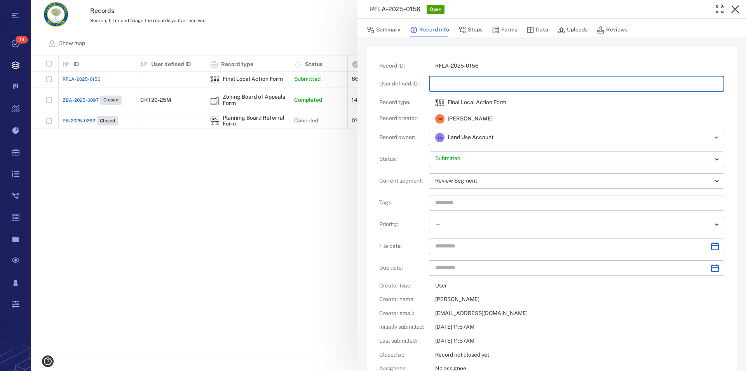
click at [445, 84] on input "text" at bounding box center [576, 84] width 283 height 16
type input "**********"
click at [507, 136] on input "text" at bounding box center [600, 137] width 201 height 11
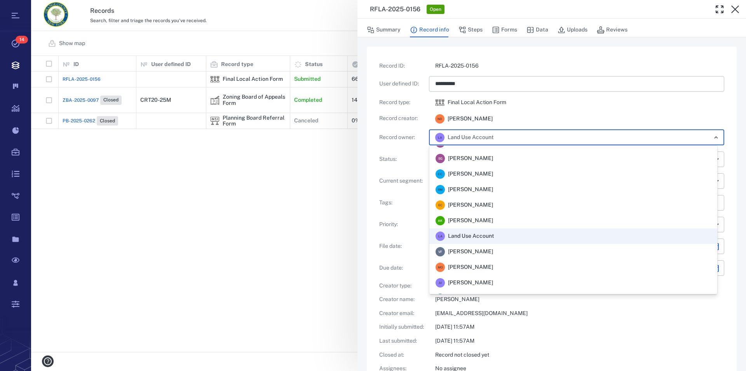
scroll to position [209, 0]
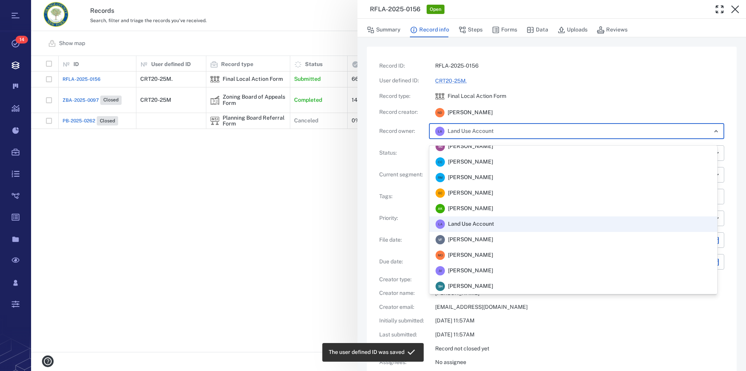
click at [493, 238] on span "[PERSON_NAME]" at bounding box center [470, 240] width 45 height 8
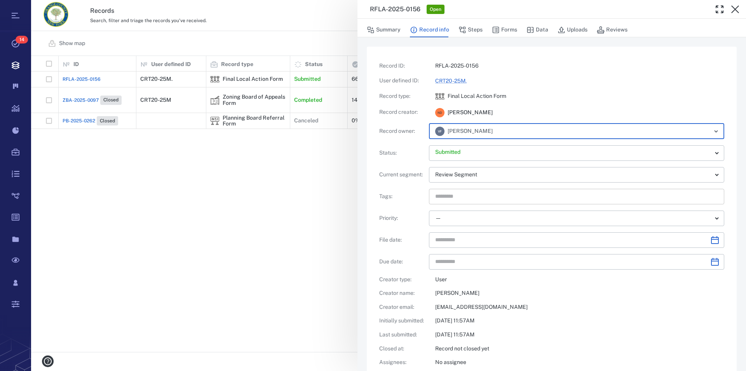
click at [455, 197] on input "text" at bounding box center [567, 196] width 266 height 11
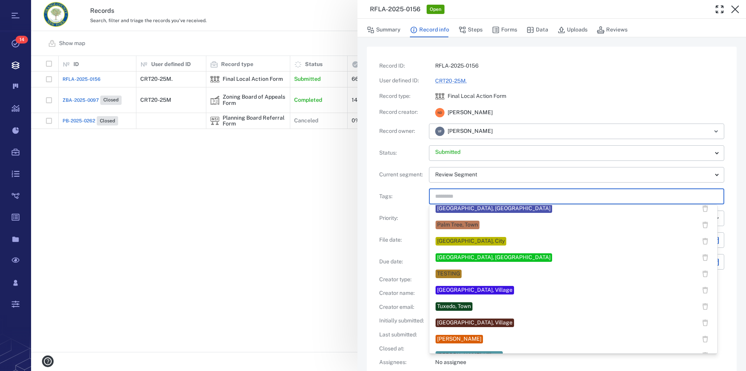
scroll to position [671, 0]
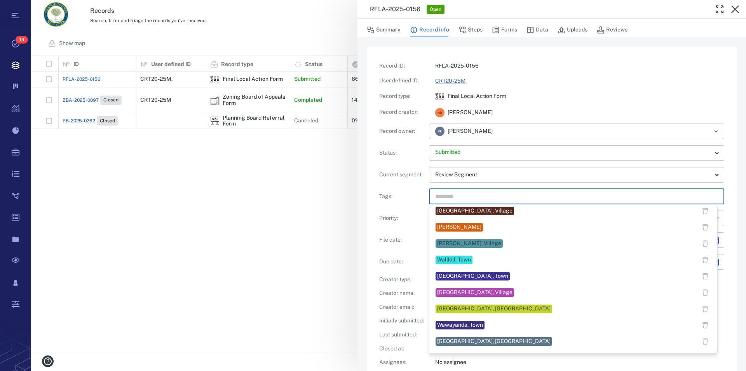
click at [477, 228] on div "[PERSON_NAME]" at bounding box center [459, 227] width 44 height 8
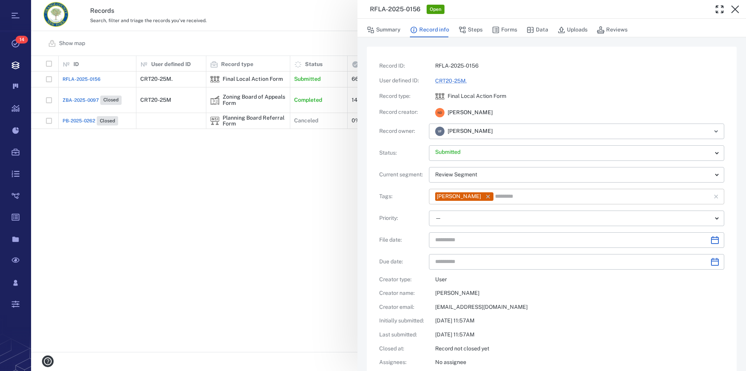
click at [537, 197] on input "text" at bounding box center [597, 196] width 207 height 11
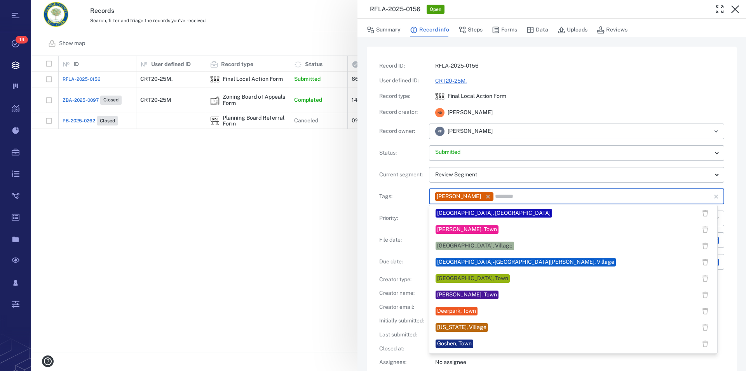
click at [470, 295] on div "[PERSON_NAME], Town" at bounding box center [467, 295] width 60 height 8
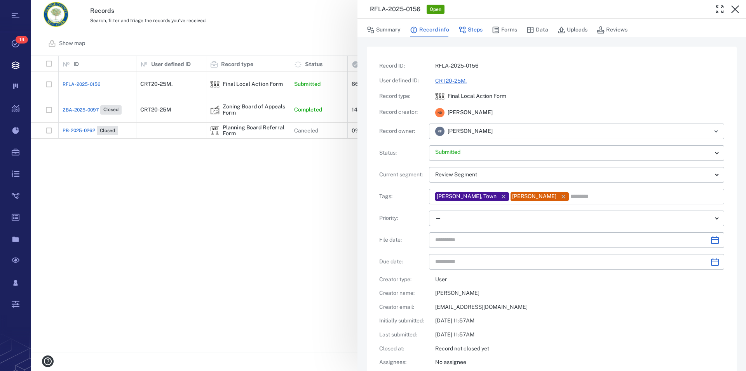
click at [476, 30] on button "Steps" at bounding box center [470, 30] width 24 height 15
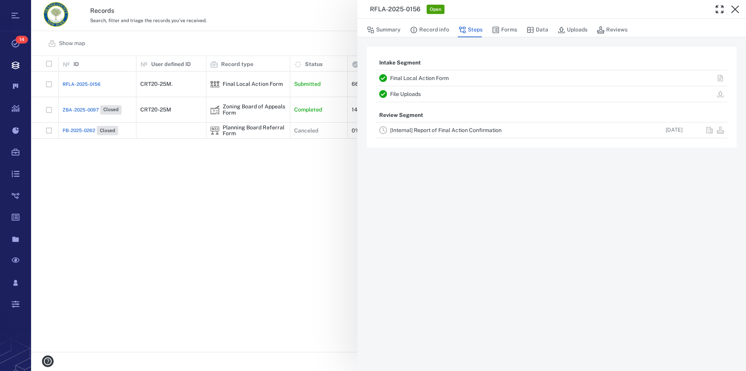
click at [484, 130] on link "[Internal] Report of Final Action Confirmation" at bounding box center [445, 130] width 111 height 6
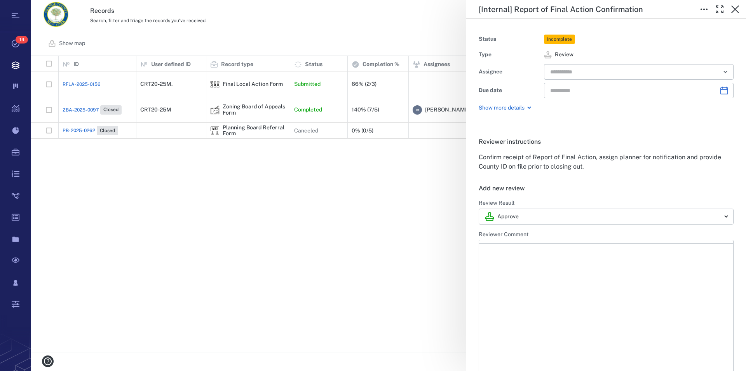
type input "**********"
click at [565, 73] on input "text" at bounding box center [629, 71] width 161 height 11
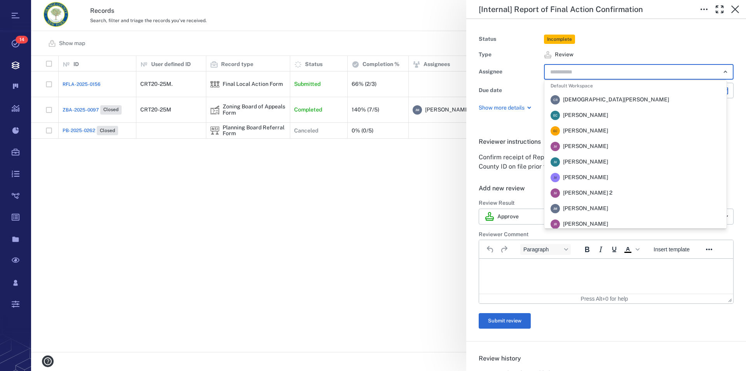
scroll to position [186, 0]
click at [608, 176] on span "Veronica Fernandez - Rogers" at bounding box center [585, 177] width 45 height 8
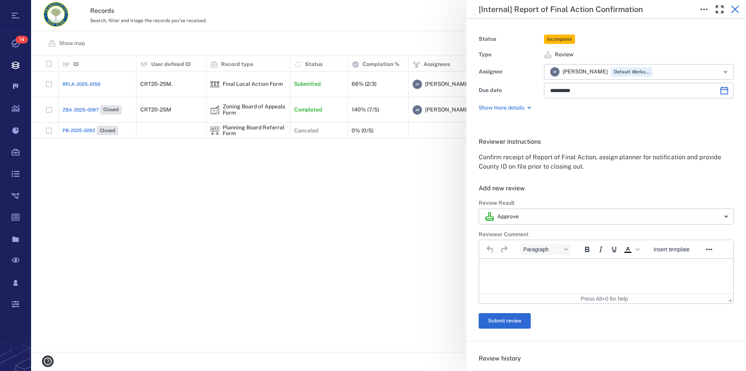
click at [738, 10] on icon "button" at bounding box center [734, 9] width 9 height 9
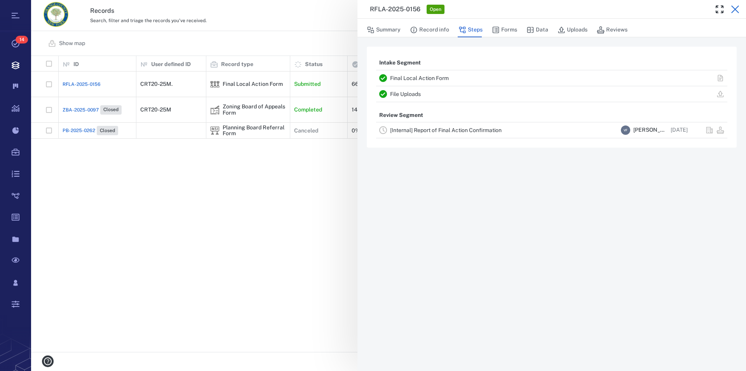
click at [734, 11] on icon "button" at bounding box center [734, 9] width 9 height 9
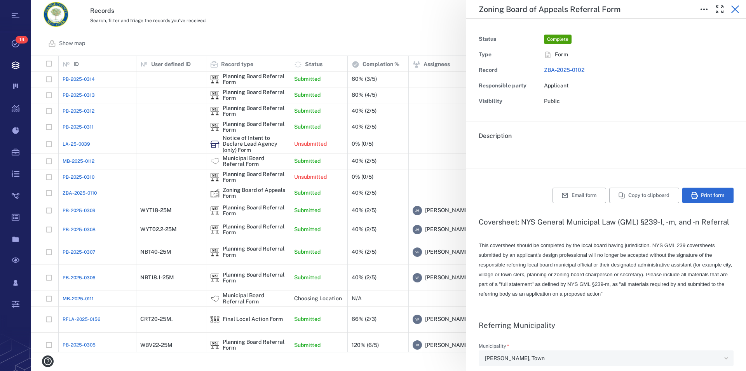
click at [736, 10] on icon "button" at bounding box center [735, 9] width 8 height 8
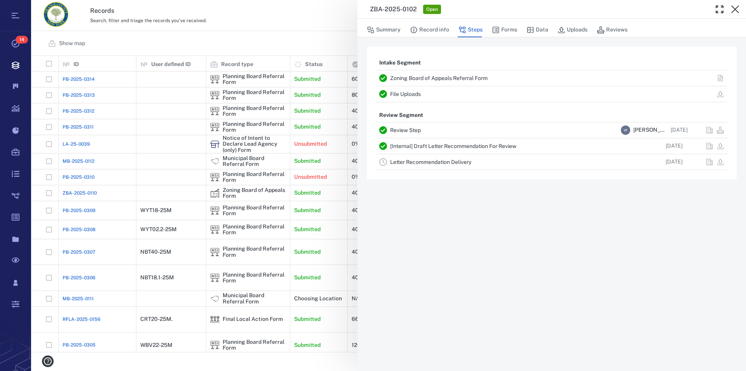
click at [736, 9] on icon "button" at bounding box center [734, 9] width 9 height 9
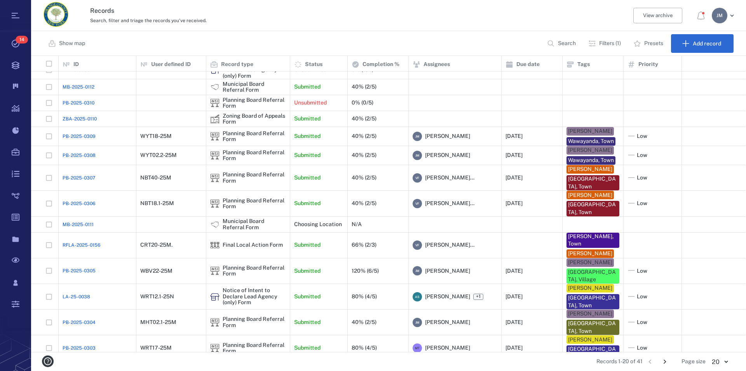
scroll to position [108, 0]
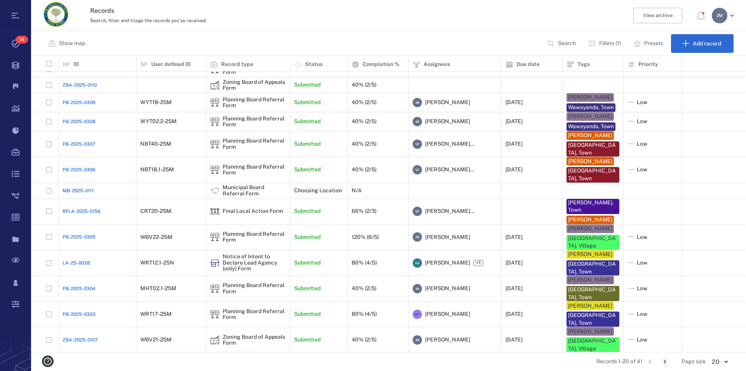
click at [665, 358] on icon "Go to next page" at bounding box center [664, 361] width 9 height 9
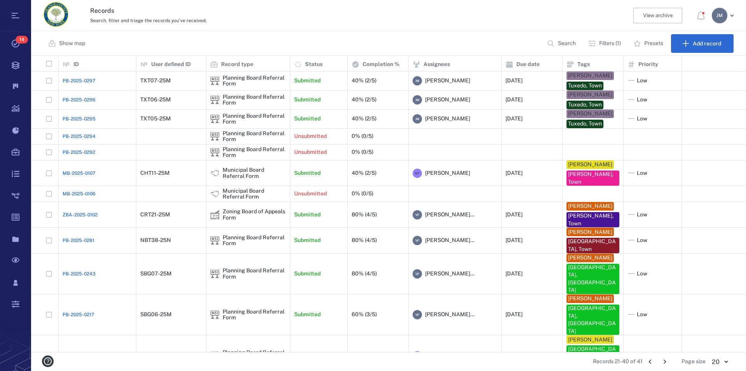
scroll to position [75, 0]
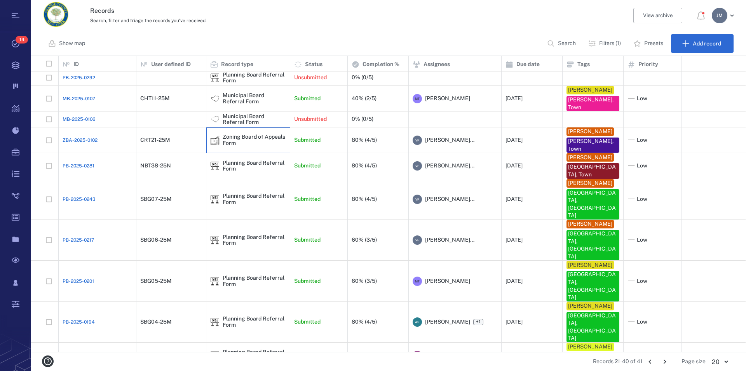
click at [225, 140] on div "Zoning Board of Appeals Form" at bounding box center [254, 140] width 63 height 12
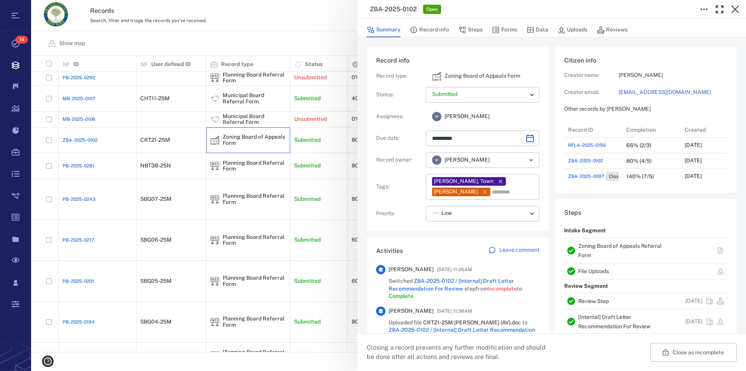
scroll to position [7, 7]
click at [618, 92] on div "Creator name: Nancy Duryea Creator email: crawfordocplanning@townofcrawford.org" at bounding box center [645, 83] width 163 height 24
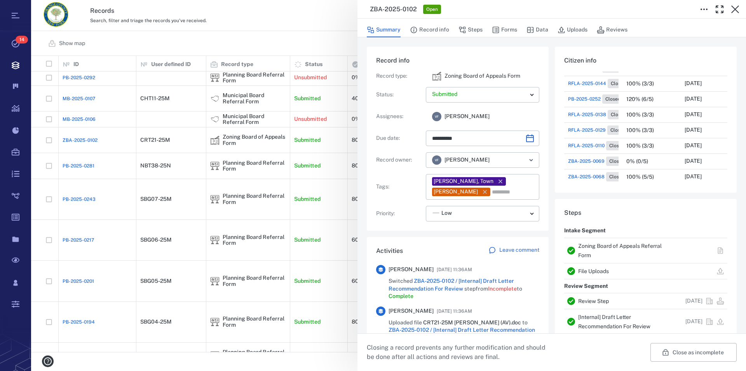
scroll to position [133, 0]
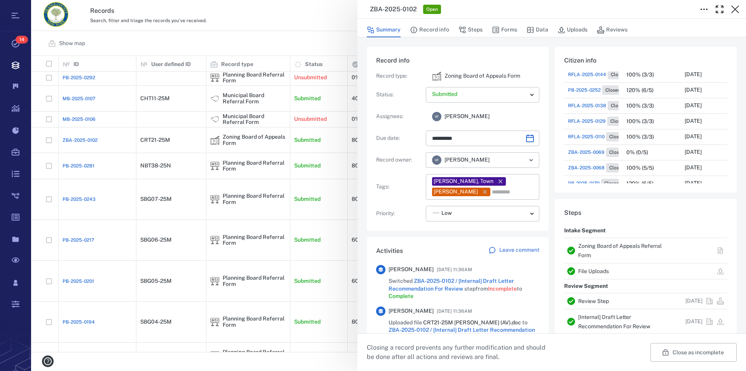
click at [640, 244] on link "Zoning Board of Appeals Referral Form" at bounding box center [620, 251] width 84 height 16
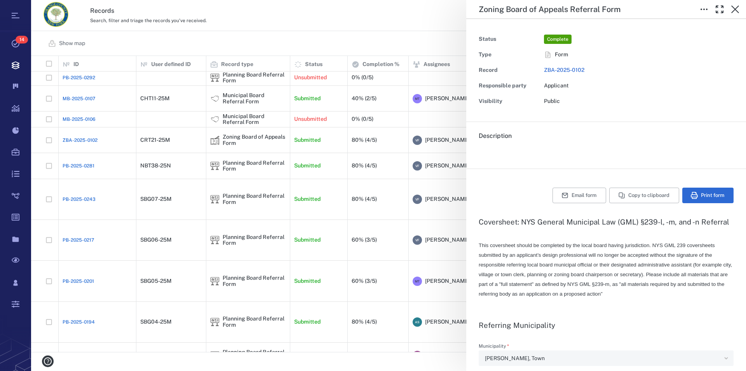
type textarea "*"
type input "**********"
type textarea "*"
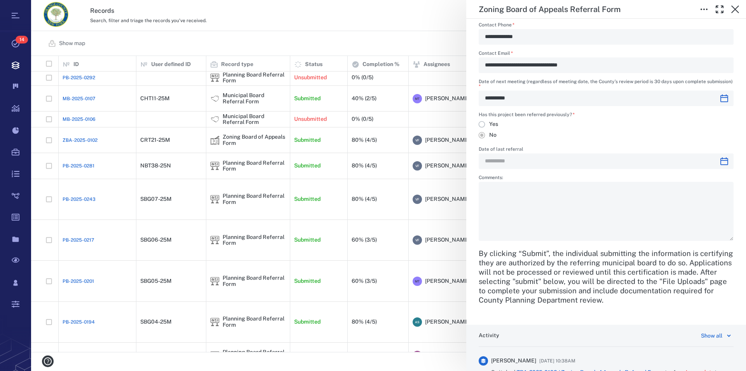
scroll to position [1108, 0]
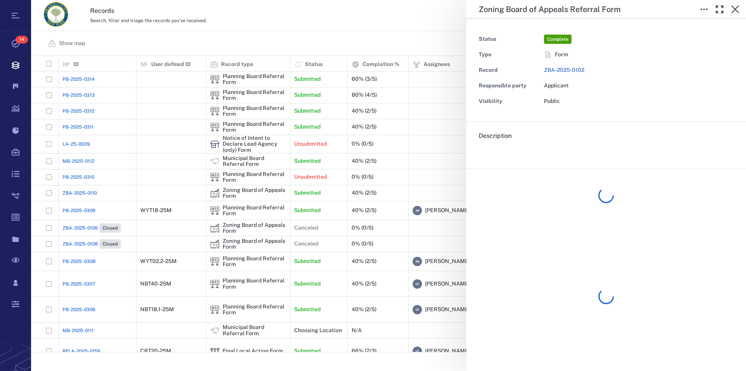
scroll to position [289, 708]
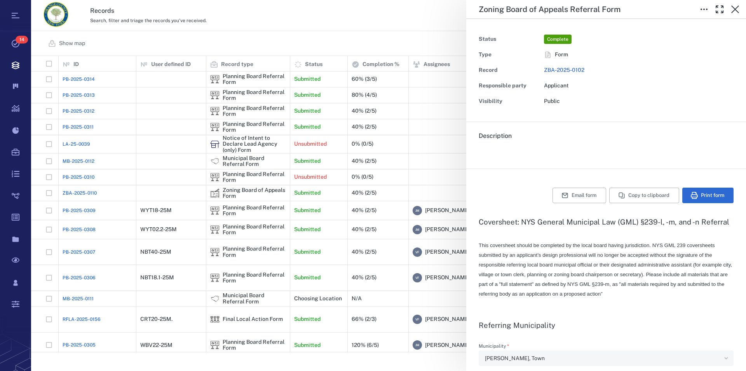
type textarea "*"
type input "**********"
click at [734, 10] on icon "button" at bounding box center [734, 9] width 9 height 9
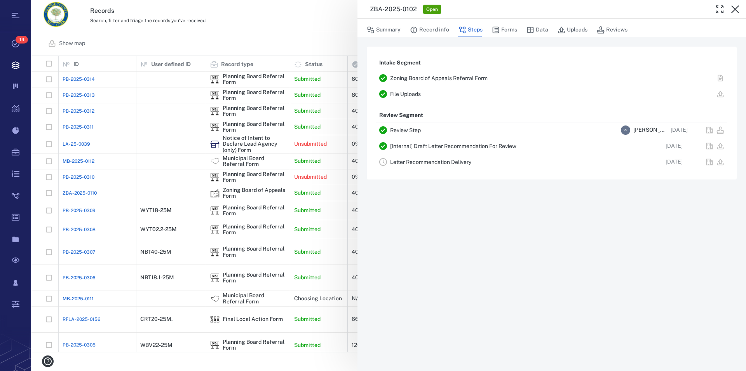
click at [412, 96] on link "File Uploads" at bounding box center [405, 94] width 31 height 6
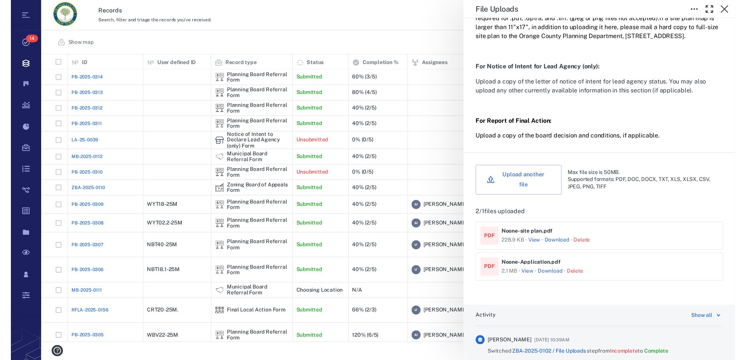
scroll to position [221, 0]
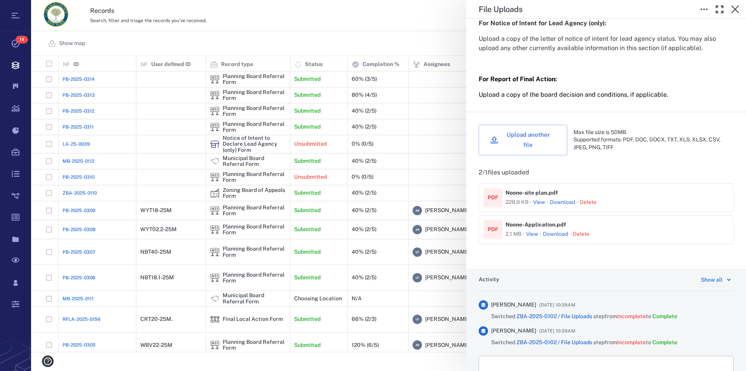
click at [542, 204] on button "View" at bounding box center [539, 202] width 12 height 8
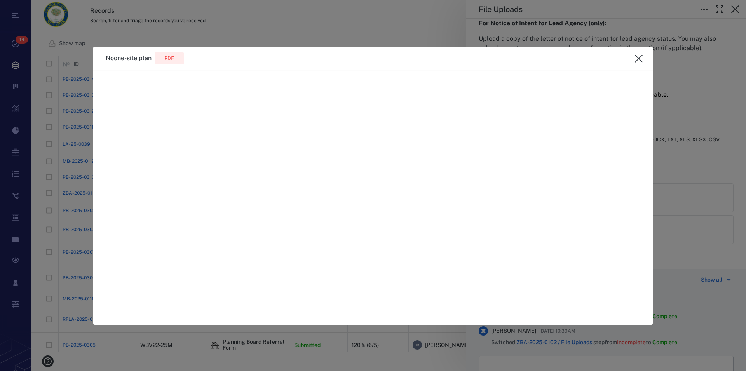
click at [640, 59] on icon "close" at bounding box center [638, 58] width 9 height 9
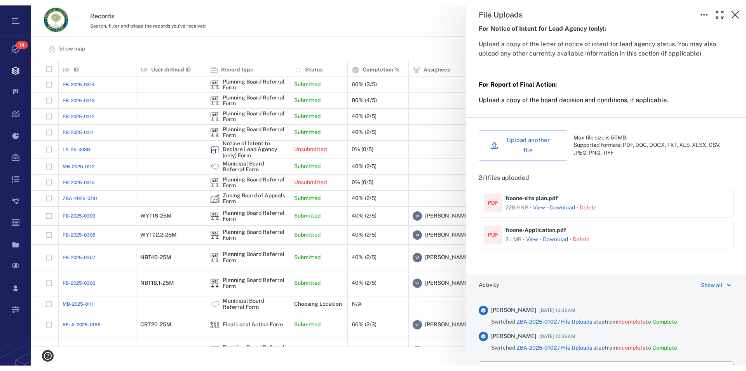
scroll to position [289, 708]
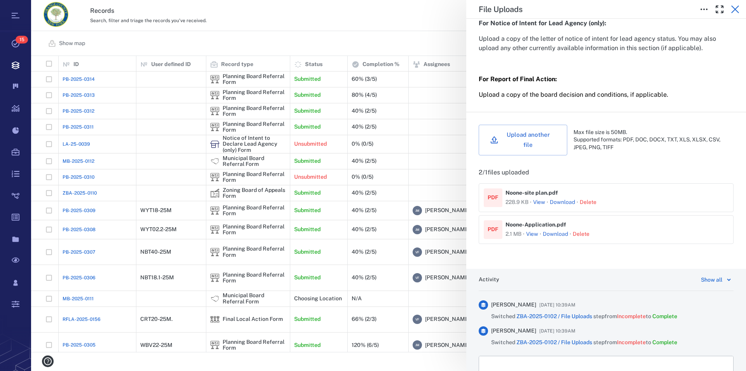
click at [734, 10] on icon "button" at bounding box center [735, 9] width 8 height 8
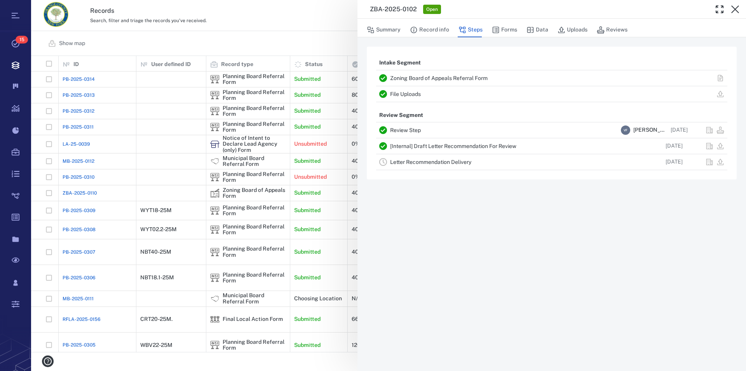
click at [734, 10] on icon "button" at bounding box center [735, 9] width 8 height 8
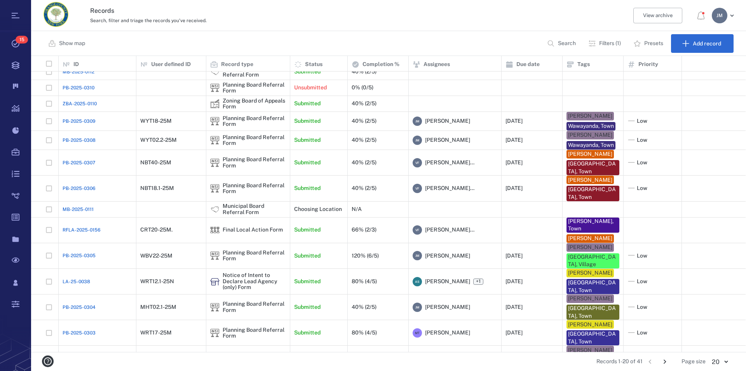
scroll to position [108, 0]
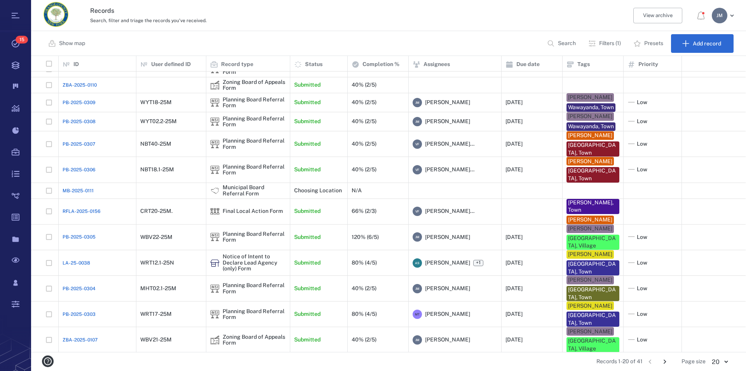
click at [663, 363] on icon "Go to next page" at bounding box center [664, 361] width 9 height 9
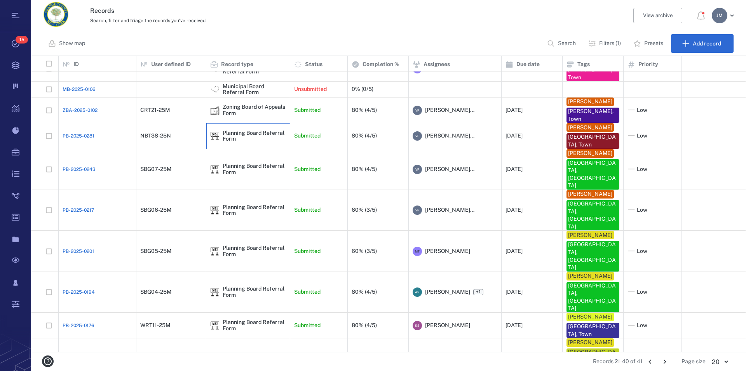
click at [238, 134] on div "Planning Board Referral Form" at bounding box center [254, 136] width 63 height 12
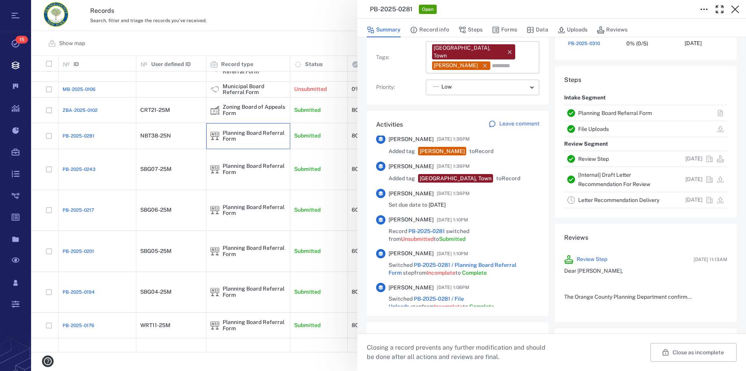
scroll to position [540, 0]
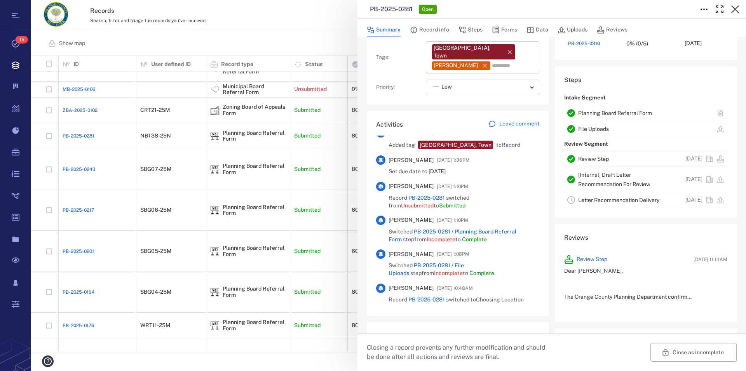
click at [603, 111] on link "Planning Board Referral Form" at bounding box center [615, 113] width 74 height 6
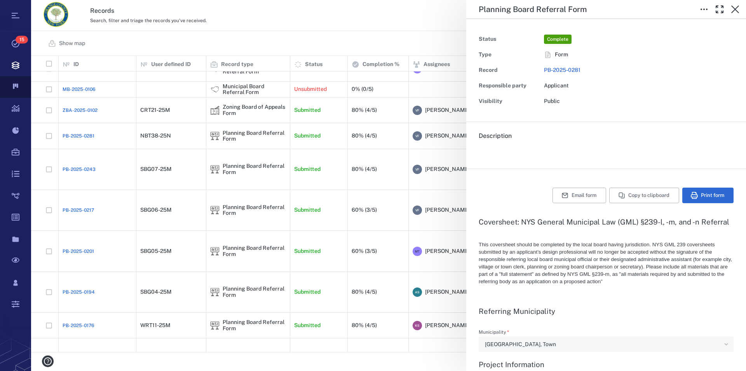
type textarea "*"
type input "**********"
type textarea "*"
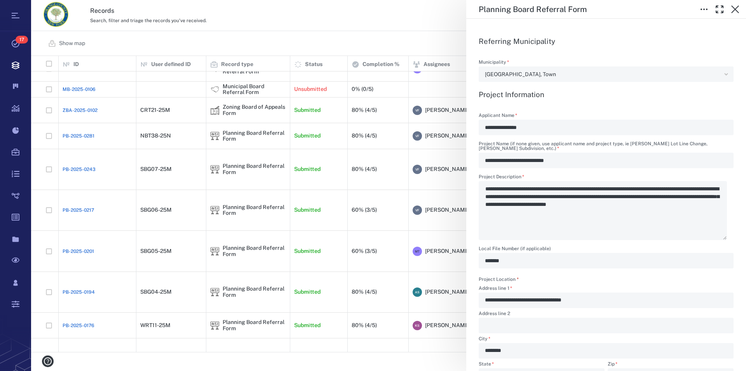
scroll to position [266, 0]
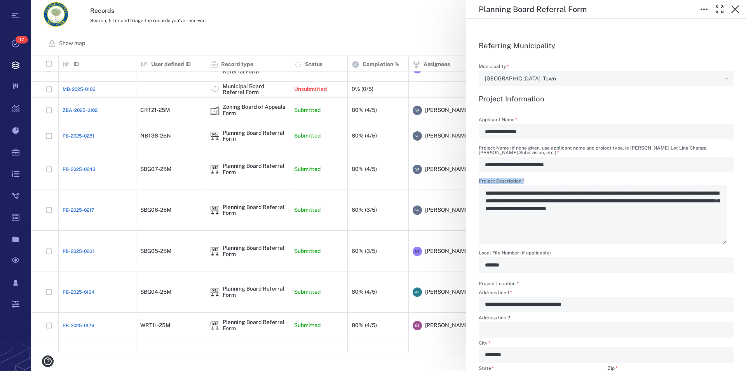
drag, startPoint x: 486, startPoint y: 195, endPoint x: 603, endPoint y: 195, distance: 116.9
click at [603, 195] on div "**********" at bounding box center [606, 212] width 255 height 66
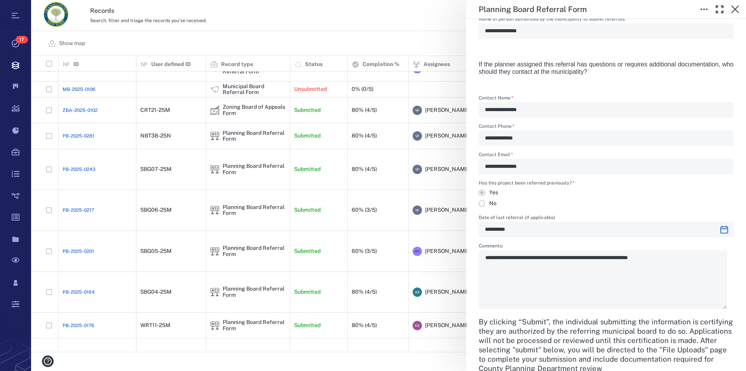
scroll to position [278, 708]
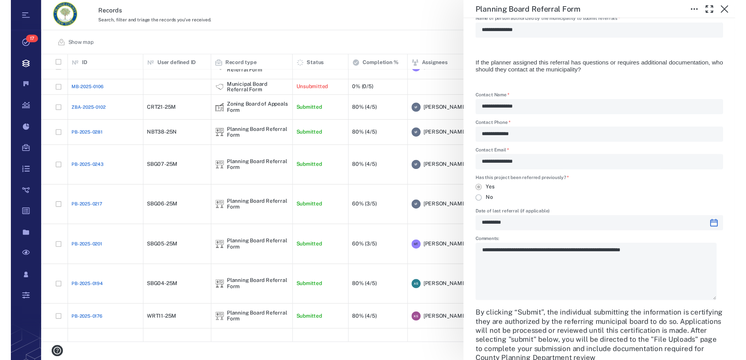
type textarea "*"
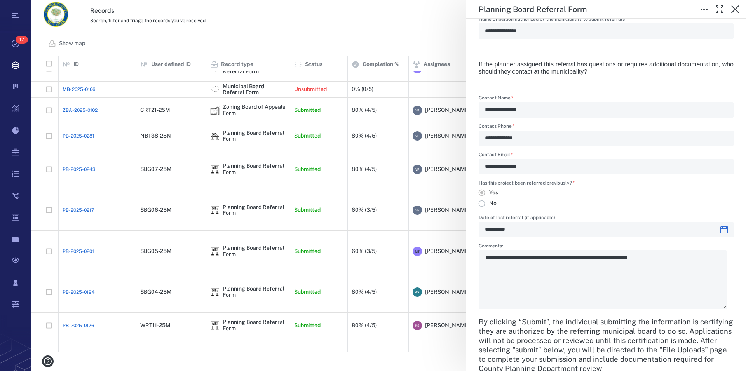
scroll to position [289, 708]
type textarea "*"
click at [733, 11] on icon "button" at bounding box center [735, 9] width 8 height 8
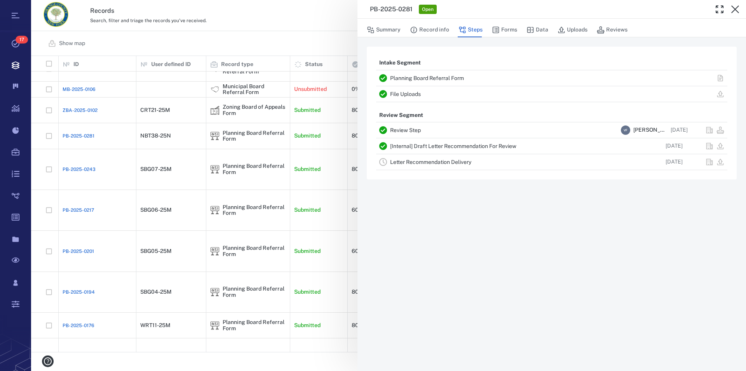
click at [417, 94] on link "File Uploads" at bounding box center [405, 94] width 31 height 6
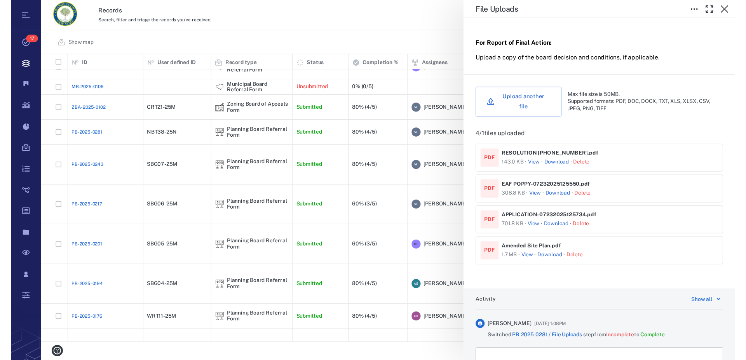
scroll to position [266, 0]
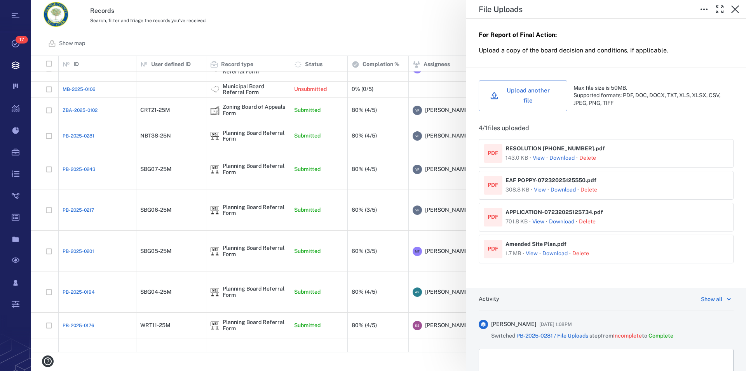
click at [539, 160] on button "View" at bounding box center [539, 158] width 12 height 8
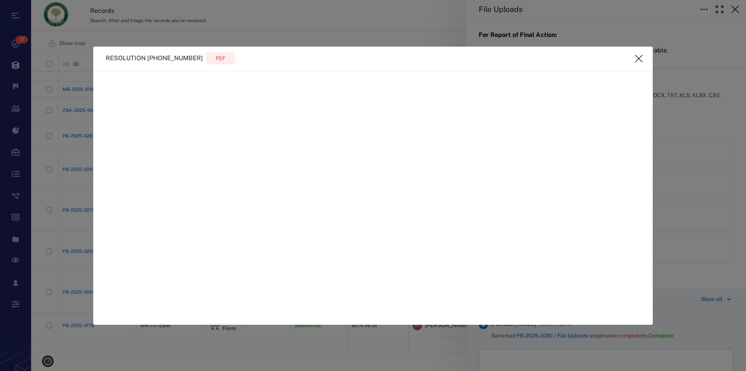
click at [638, 57] on icon "close" at bounding box center [638, 58] width 9 height 9
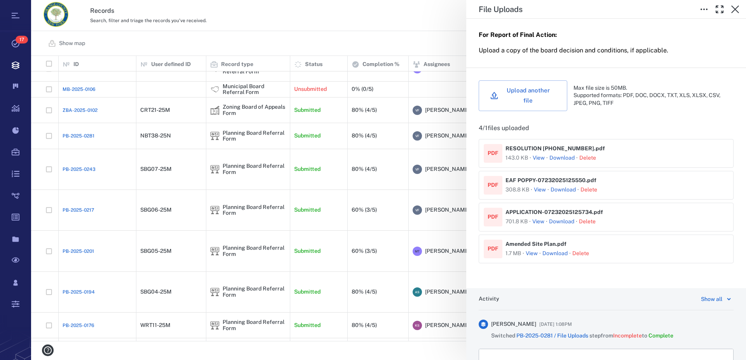
scroll to position [278, 708]
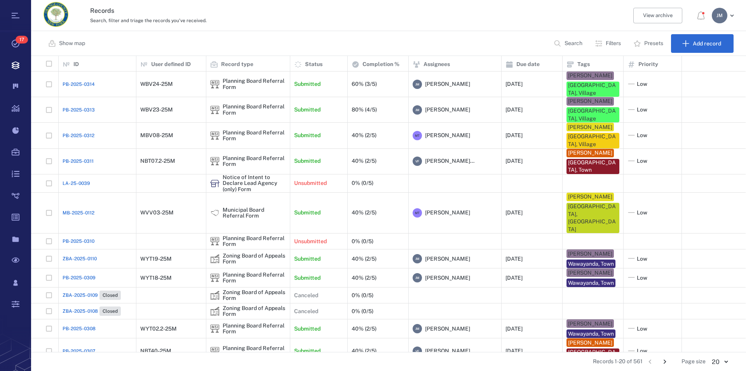
click at [569, 44] on p "Search" at bounding box center [573, 44] width 18 height 8
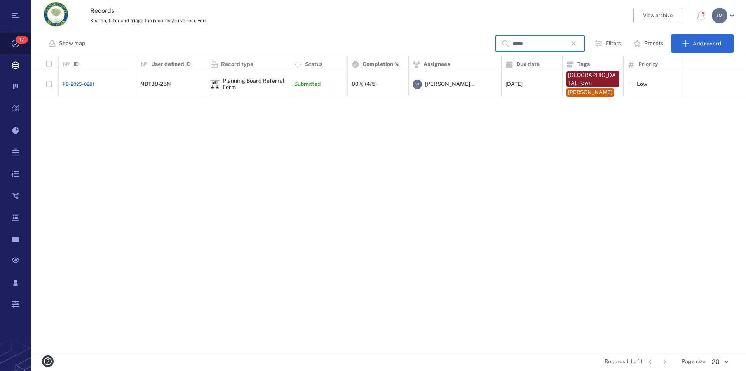
type input "*****"
